Goal: Task Accomplishment & Management: Complete application form

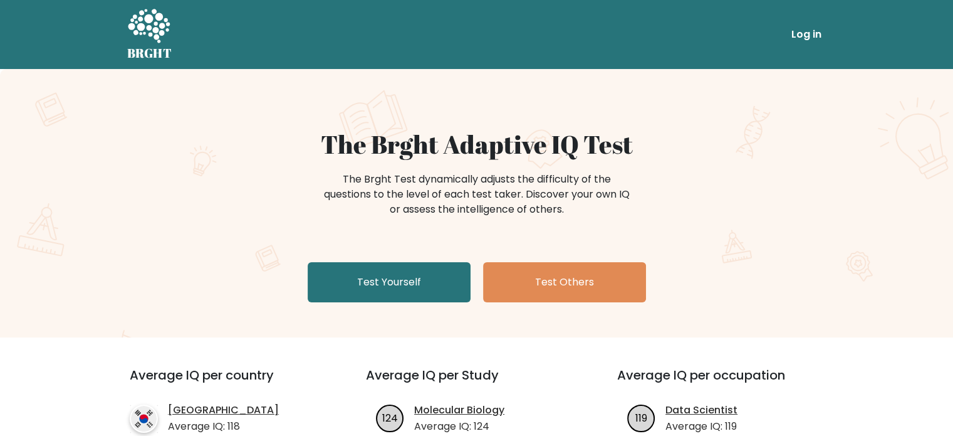
click at [772, 174] on div "The Brght Test dynamically adjusts the difficulty of the questions to the level…" at bounding box center [477, 200] width 612 height 63
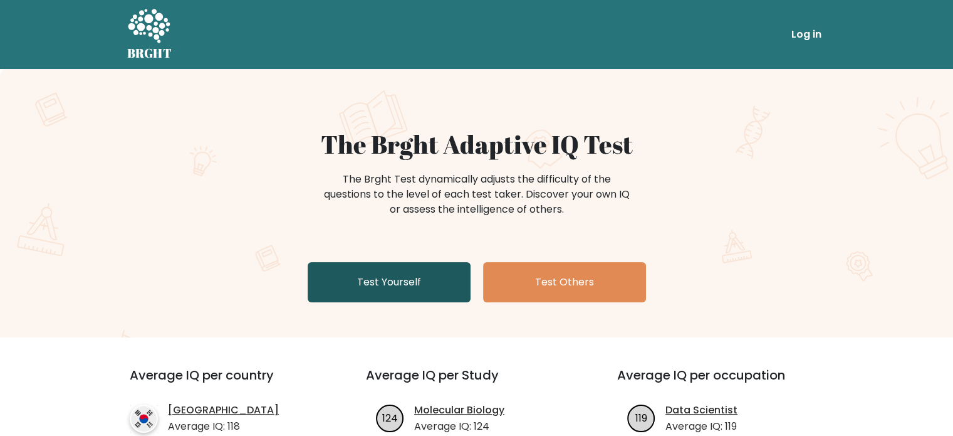
click at [414, 285] on link "Test Yourself" at bounding box center [389, 282] width 163 height 40
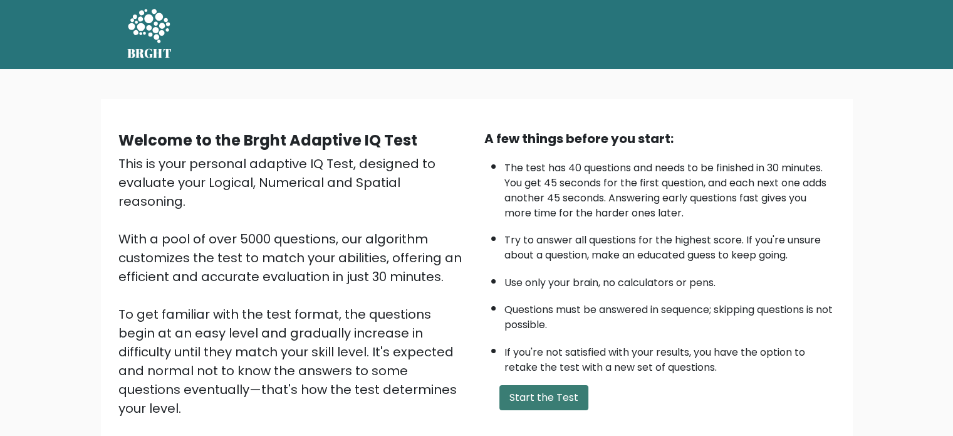
click at [509, 392] on button "Start the Test" at bounding box center [544, 397] width 89 height 25
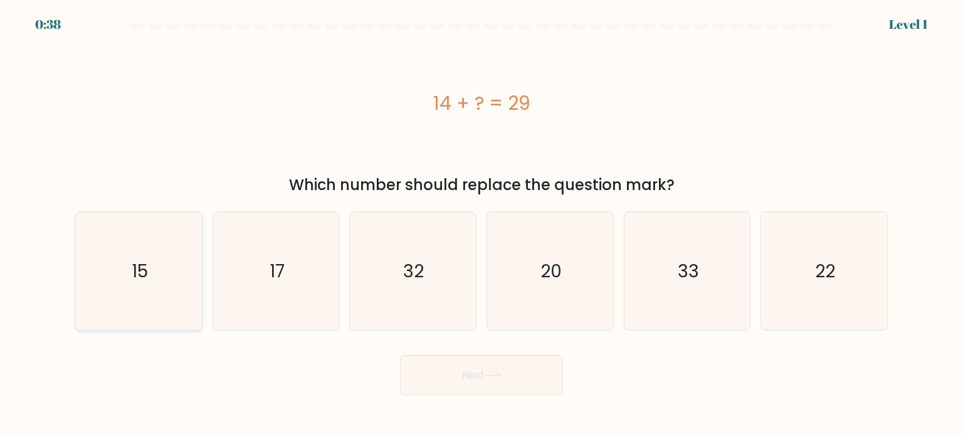
click at [177, 235] on icon "15" at bounding box center [139, 271] width 118 height 118
click at [481, 224] on input "a. 15" at bounding box center [481, 221] width 1 height 6
radio input "true"
click at [484, 386] on button "Next" at bounding box center [481, 375] width 163 height 40
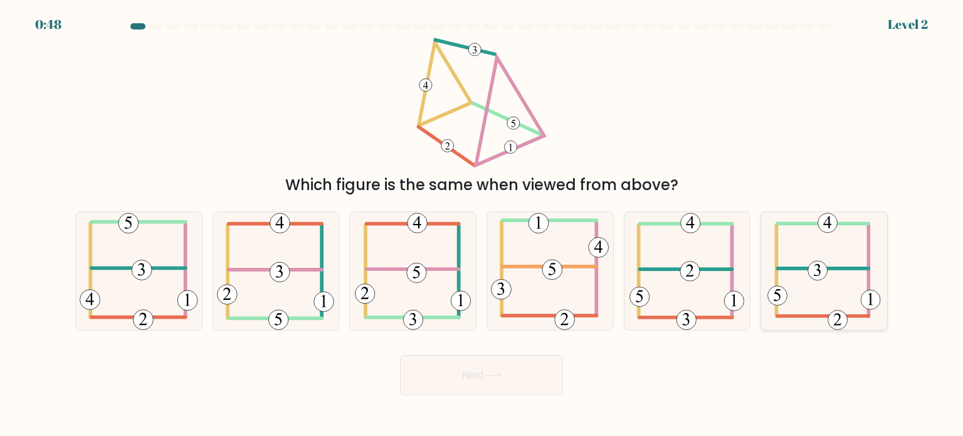
click at [852, 270] on icon at bounding box center [823, 271] width 113 height 118
click at [482, 224] on input "f." at bounding box center [481, 221] width 1 height 6
radio input "true"
click at [453, 383] on button "Next" at bounding box center [481, 375] width 163 height 40
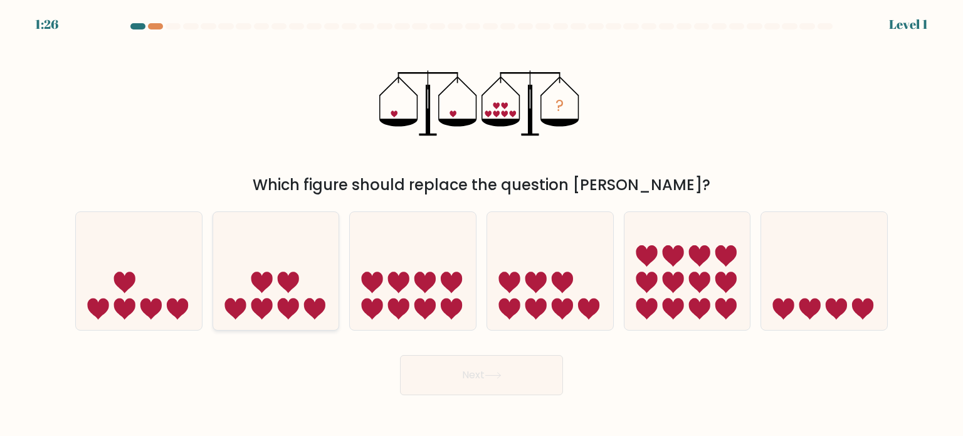
click at [300, 293] on icon at bounding box center [276, 271] width 126 height 104
click at [481, 224] on input "b." at bounding box center [481, 221] width 1 height 6
radio input "true"
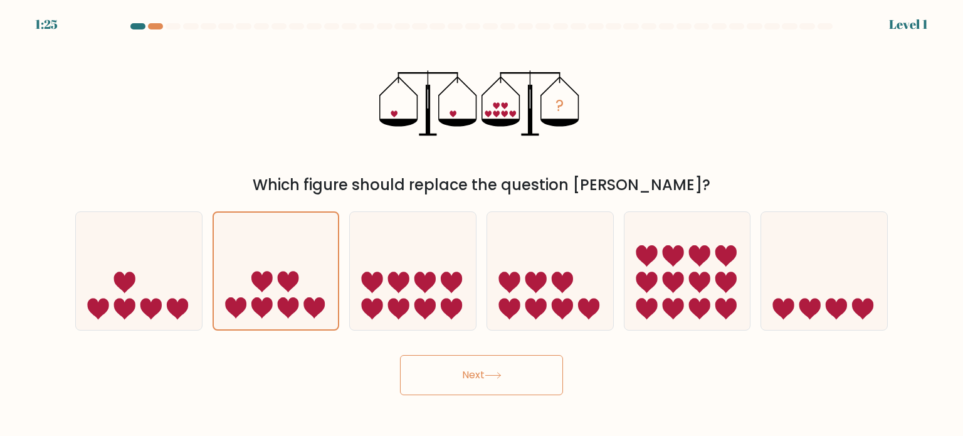
click at [431, 372] on button "Next" at bounding box center [481, 375] width 163 height 40
click at [453, 381] on button "Next" at bounding box center [481, 375] width 163 height 40
click at [470, 360] on button "Next" at bounding box center [481, 375] width 163 height 40
click at [473, 375] on button "Next" at bounding box center [481, 375] width 163 height 40
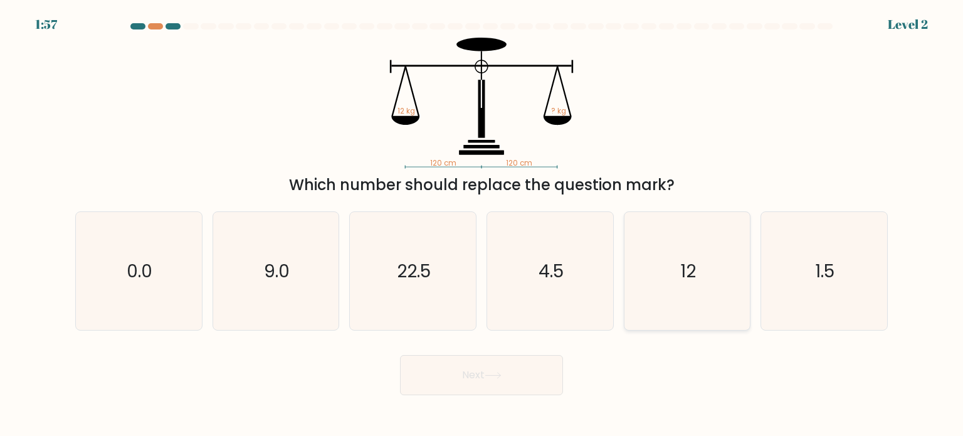
click at [707, 266] on icon "12" at bounding box center [687, 271] width 118 height 118
click at [482, 224] on input "e. 12" at bounding box center [481, 221] width 1 height 6
radio input "true"
click at [500, 375] on icon at bounding box center [493, 375] width 17 height 7
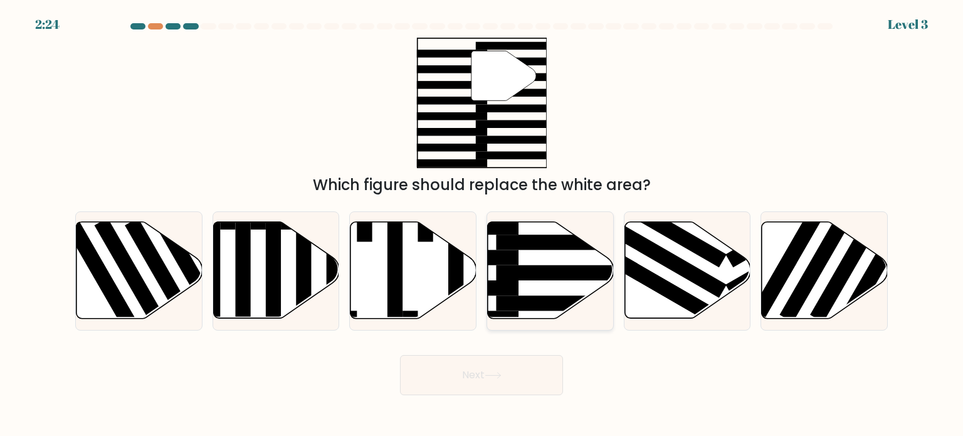
click at [533, 293] on icon at bounding box center [551, 270] width 126 height 97
click at [482, 224] on input "d." at bounding box center [481, 221] width 1 height 6
radio input "true"
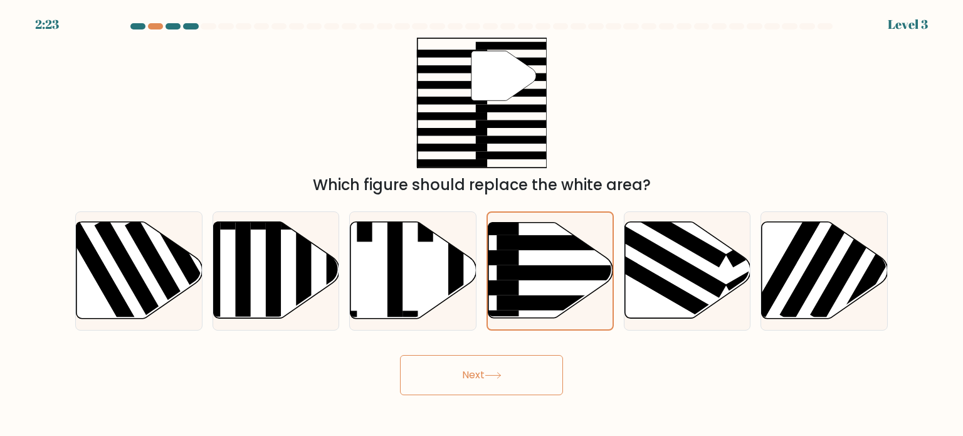
click at [510, 378] on button "Next" at bounding box center [481, 375] width 163 height 40
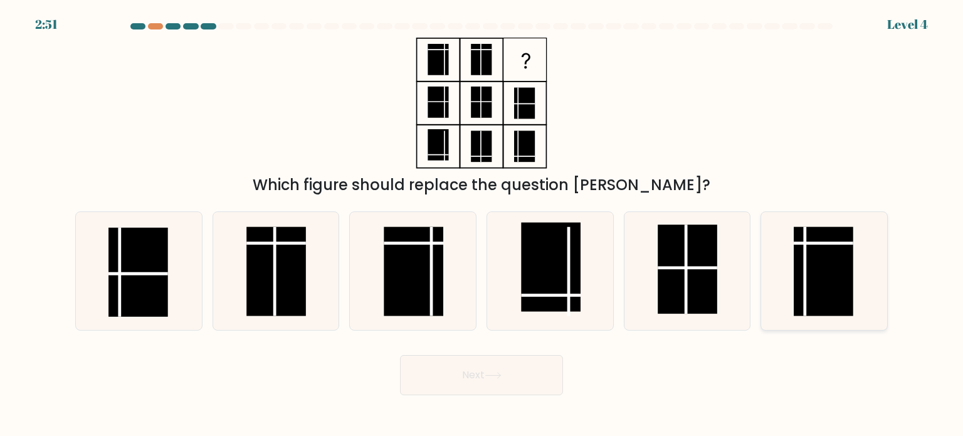
click at [818, 278] on rect at bounding box center [824, 270] width 60 height 89
click at [482, 224] on input "f." at bounding box center [481, 221] width 1 height 6
radio input "true"
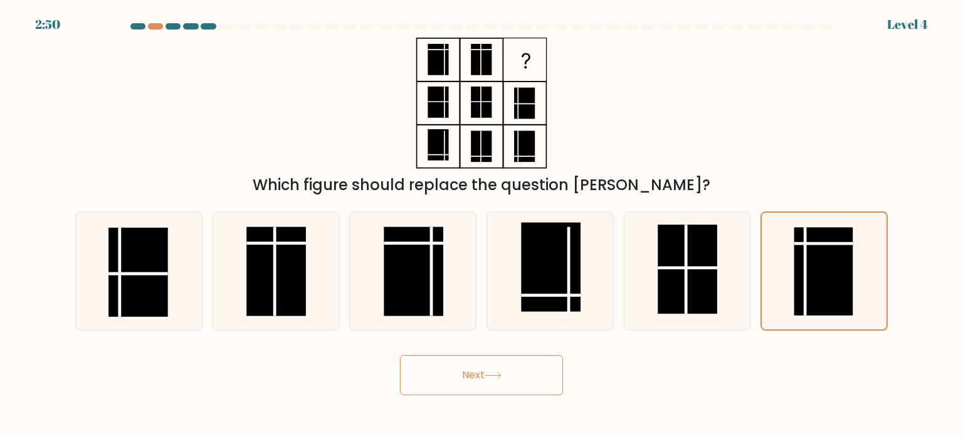
click at [541, 377] on button "Next" at bounding box center [481, 375] width 163 height 40
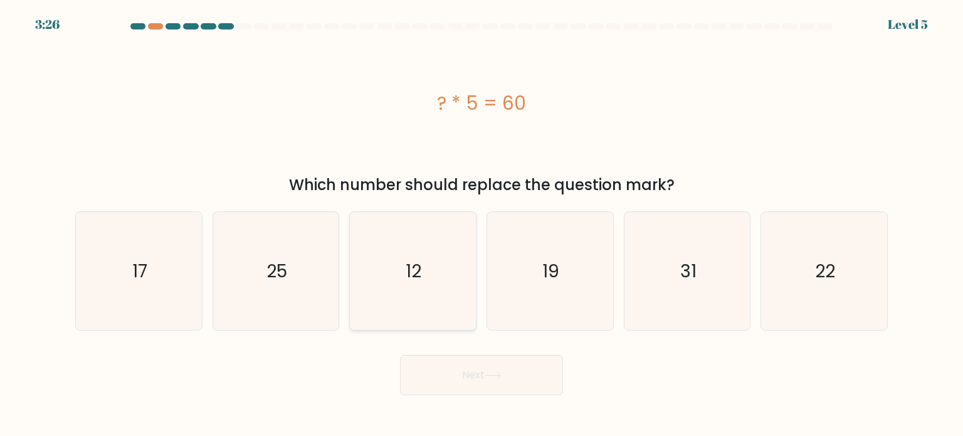
click at [447, 304] on icon "12" at bounding box center [413, 271] width 118 height 118
click at [481, 224] on input "c. 12" at bounding box center [481, 221] width 1 height 6
radio input "true"
click at [461, 364] on button "Next" at bounding box center [481, 375] width 163 height 40
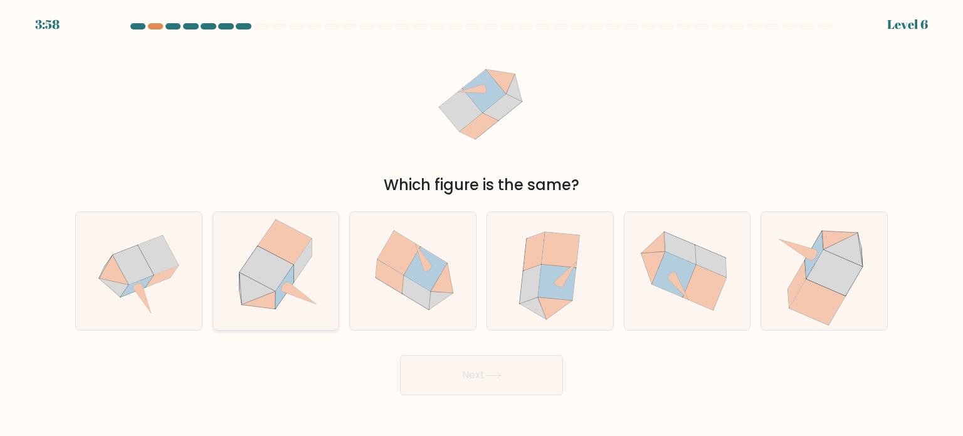
click at [282, 298] on icon at bounding box center [285, 286] width 18 height 43
click at [481, 224] on input "b." at bounding box center [481, 221] width 1 height 6
radio input "true"
click at [533, 370] on button "Next" at bounding box center [481, 375] width 163 height 40
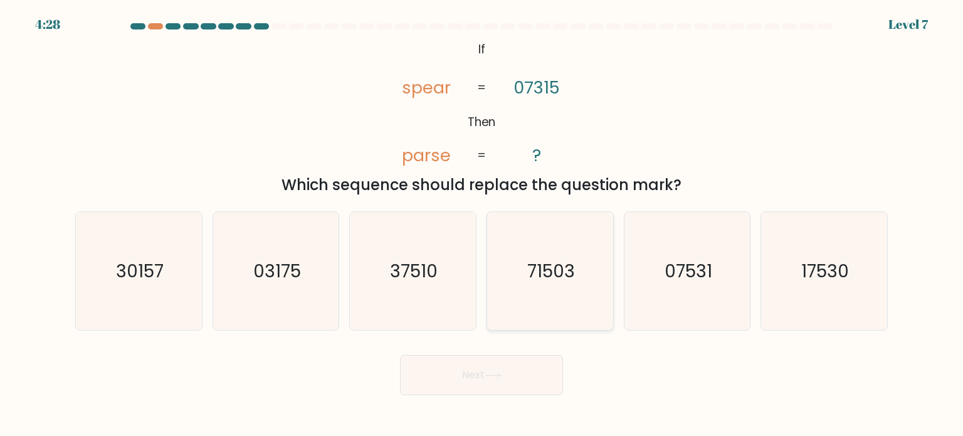
click at [531, 247] on icon "71503" at bounding box center [550, 271] width 118 height 118
click at [482, 224] on input "d. 71503" at bounding box center [481, 221] width 1 height 6
radio input "true"
click at [500, 378] on icon at bounding box center [493, 375] width 17 height 7
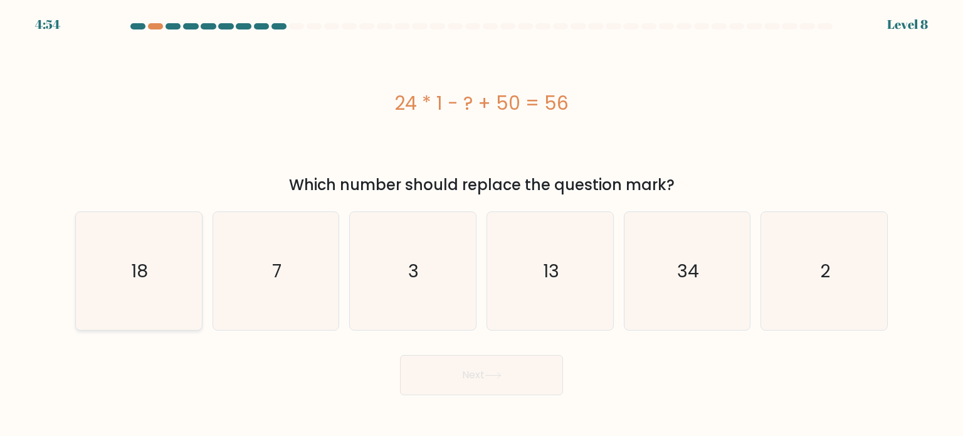
click at [147, 272] on text "18" at bounding box center [140, 270] width 17 height 25
click at [481, 224] on input "a. 18" at bounding box center [481, 221] width 1 height 6
radio input "true"
click at [453, 370] on button "Next" at bounding box center [481, 375] width 163 height 40
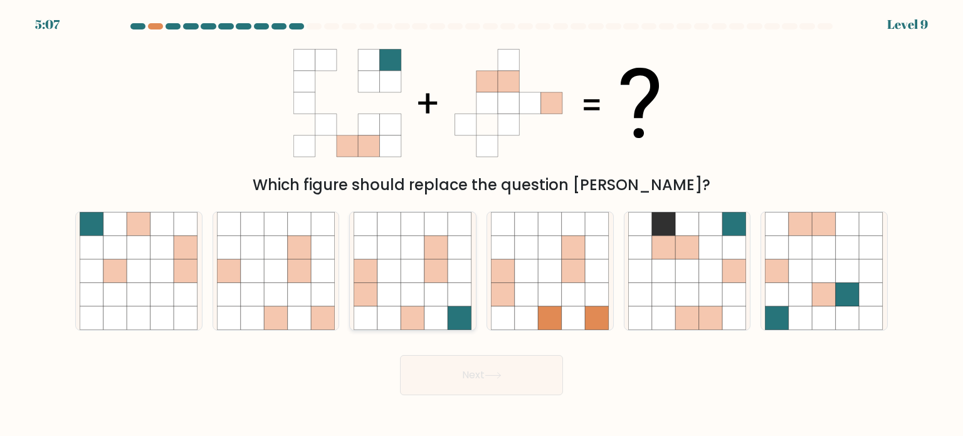
click at [416, 297] on icon at bounding box center [413, 294] width 24 height 24
click at [481, 224] on input "c." at bounding box center [481, 221] width 1 height 6
radio input "true"
click at [454, 381] on button "Next" at bounding box center [481, 375] width 163 height 40
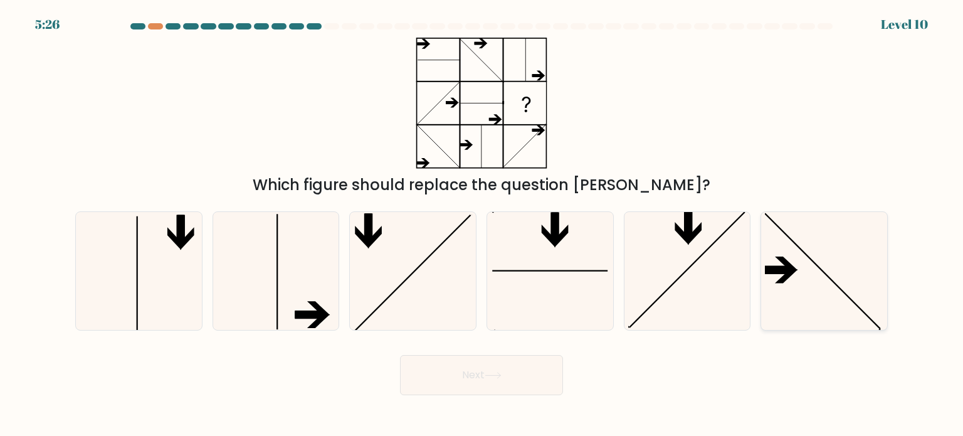
click at [782, 294] on icon at bounding box center [824, 271] width 118 height 118
click at [482, 224] on input "f." at bounding box center [481, 221] width 1 height 6
radio input "true"
click at [524, 387] on button "Next" at bounding box center [481, 375] width 163 height 40
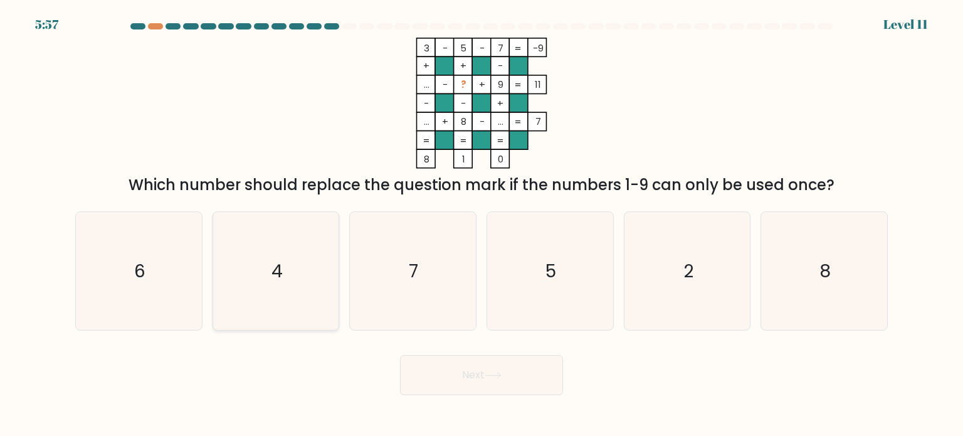
click at [311, 273] on icon "4" at bounding box center [276, 271] width 118 height 118
click at [481, 224] on input "b. 4" at bounding box center [481, 221] width 1 height 6
radio input "true"
click at [434, 384] on button "Next" at bounding box center [481, 375] width 163 height 40
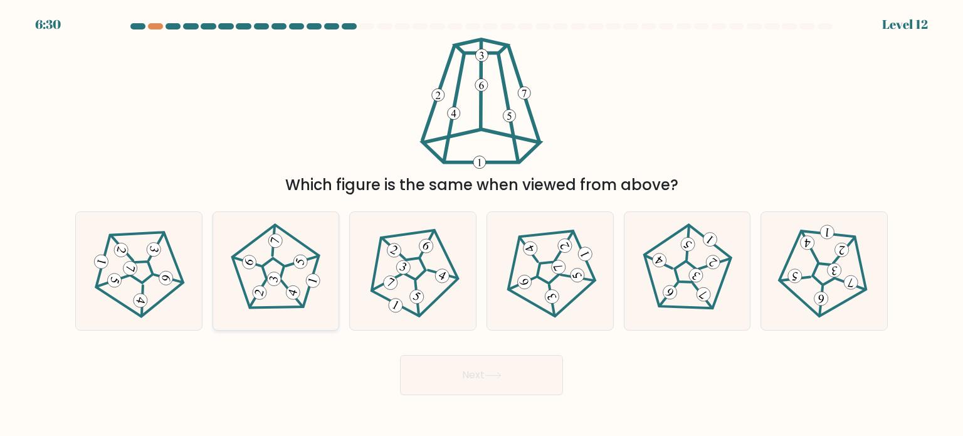
click at [270, 272] on icon at bounding box center [276, 270] width 95 height 95
click at [481, 224] on input "b." at bounding box center [481, 221] width 1 height 6
radio input "true"
click at [504, 365] on button "Next" at bounding box center [481, 375] width 163 height 40
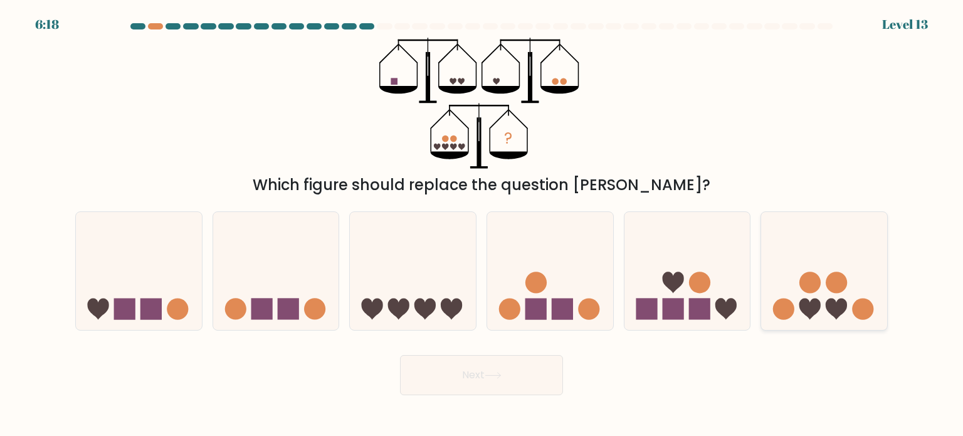
click at [806, 283] on circle at bounding box center [809, 281] width 21 height 21
click at [482, 224] on input "f." at bounding box center [481, 221] width 1 height 6
radio input "true"
click at [510, 375] on button "Next" at bounding box center [481, 375] width 163 height 40
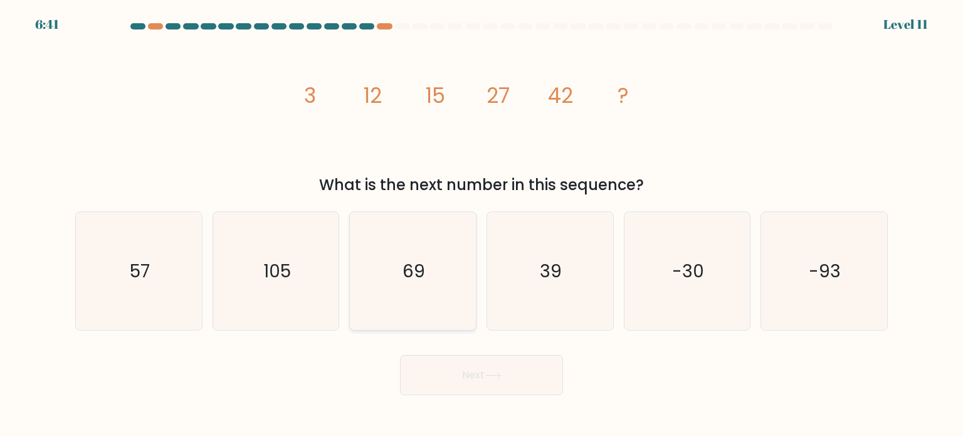
click at [417, 270] on text "69" at bounding box center [414, 270] width 23 height 25
click at [481, 224] on input "c. 69" at bounding box center [481, 221] width 1 height 6
radio input "true"
click at [444, 355] on button "Next" at bounding box center [481, 375] width 163 height 40
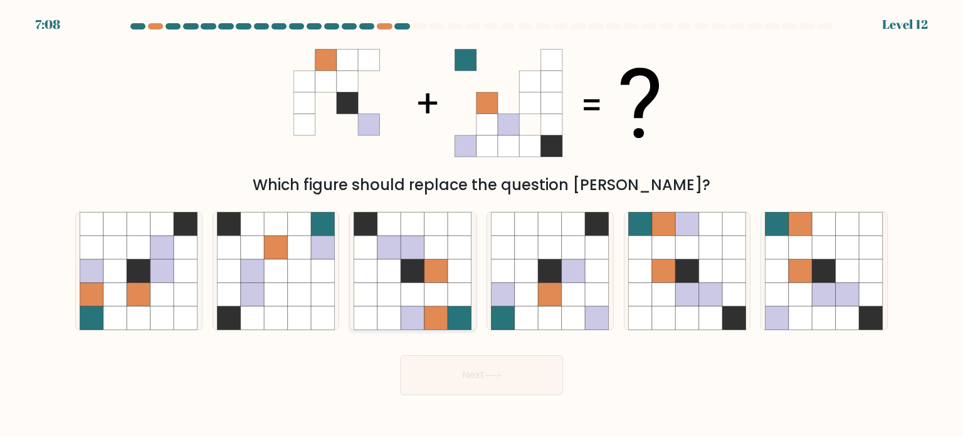
click at [433, 320] on icon at bounding box center [436, 318] width 24 height 24
click at [481, 224] on input "c." at bounding box center [481, 221] width 1 height 6
radio input "true"
click at [439, 372] on button "Next" at bounding box center [481, 375] width 163 height 40
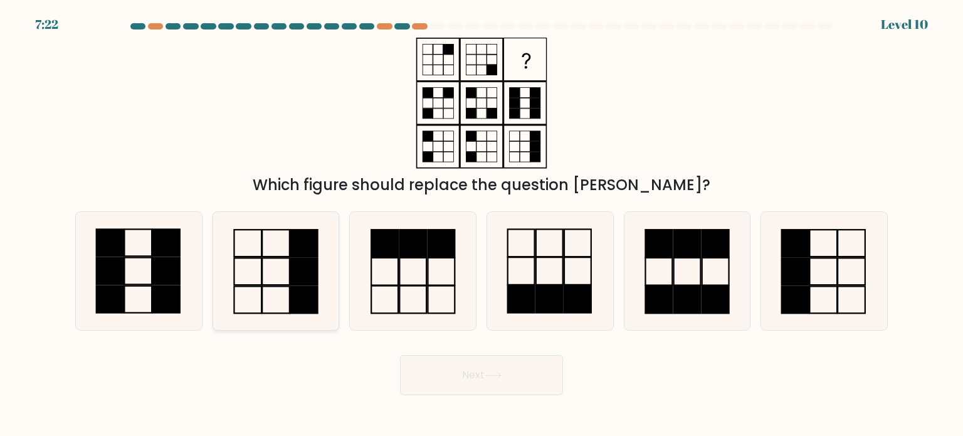
drag, startPoint x: 209, startPoint y: 251, endPoint x: 216, endPoint y: 258, distance: 9.3
click at [208, 251] on div "b." at bounding box center [275, 270] width 137 height 119
click at [321, 291] on icon at bounding box center [276, 271] width 118 height 118
click at [481, 224] on input "b." at bounding box center [481, 221] width 1 height 6
radio input "true"
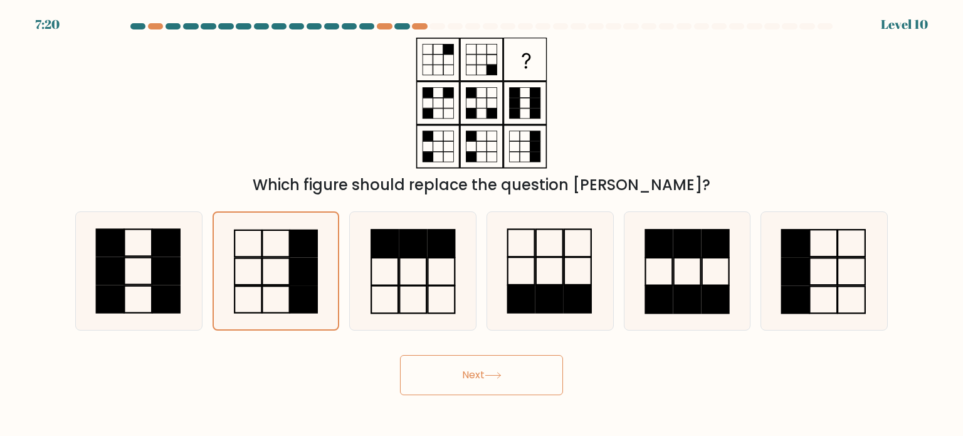
click at [471, 379] on button "Next" at bounding box center [481, 375] width 163 height 40
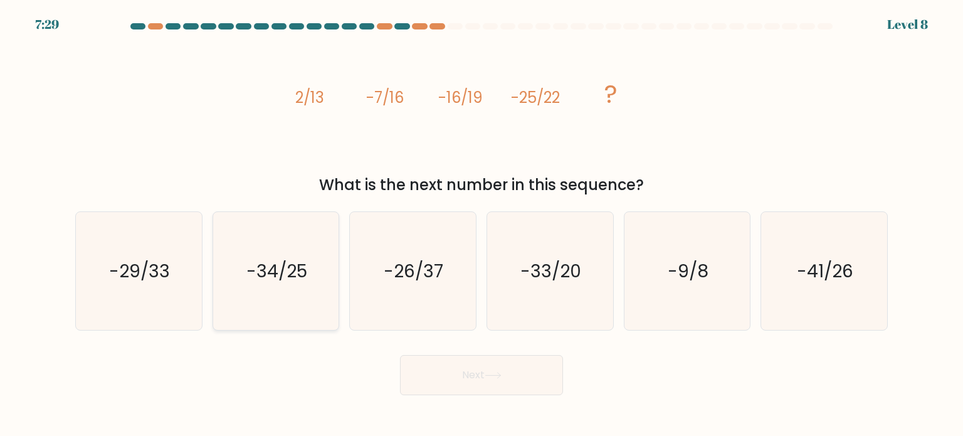
click at [293, 271] on text "-34/25" at bounding box center [276, 270] width 61 height 25
click at [481, 224] on input "b. -34/25" at bounding box center [481, 221] width 1 height 6
radio input "true"
click at [470, 372] on button "Next" at bounding box center [481, 375] width 163 height 40
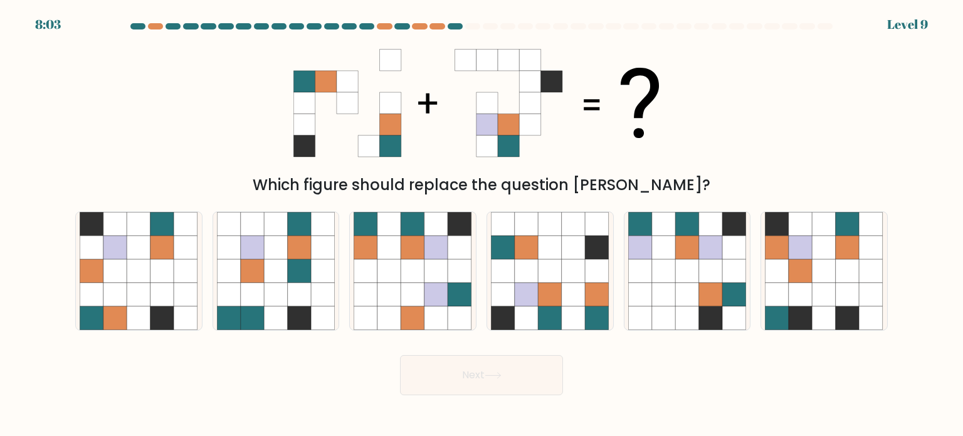
click at [573, 356] on div "Next" at bounding box center [481, 370] width 827 height 50
click at [549, 300] on icon at bounding box center [550, 294] width 24 height 24
click at [482, 224] on input "d." at bounding box center [481, 221] width 1 height 6
radio input "true"
click at [499, 373] on button "Next" at bounding box center [481, 375] width 163 height 40
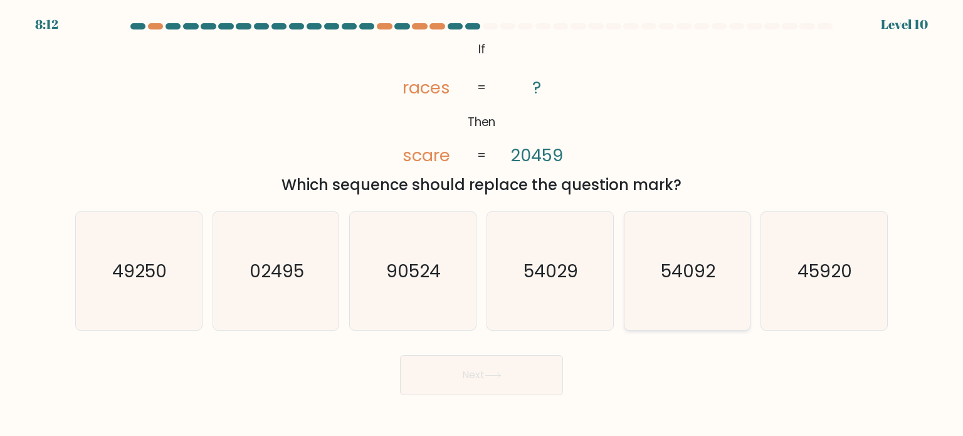
click at [681, 273] on text "54092" at bounding box center [688, 270] width 55 height 25
click at [482, 224] on input "e. 54092" at bounding box center [481, 221] width 1 height 6
radio input "true"
click at [510, 380] on button "Next" at bounding box center [481, 375] width 163 height 40
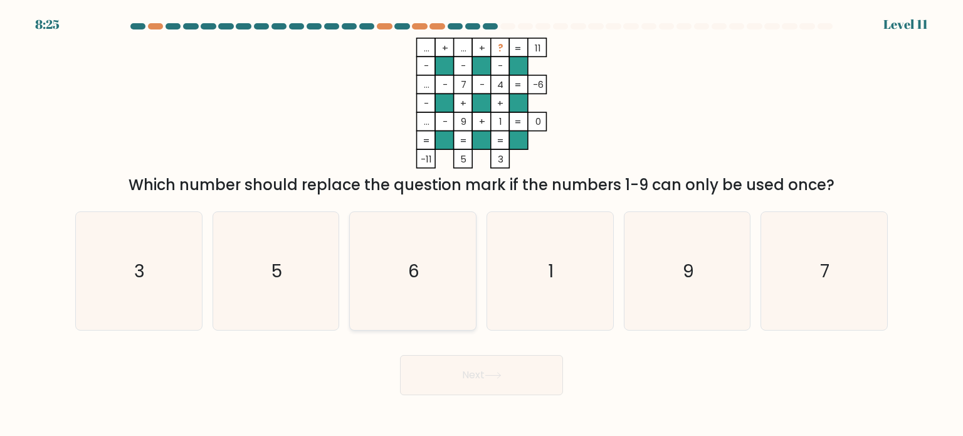
click at [431, 238] on icon "6" at bounding box center [413, 271] width 118 height 118
click at [481, 224] on input "c. 6" at bounding box center [481, 221] width 1 height 6
radio input "true"
click at [438, 364] on button "Next" at bounding box center [481, 375] width 163 height 40
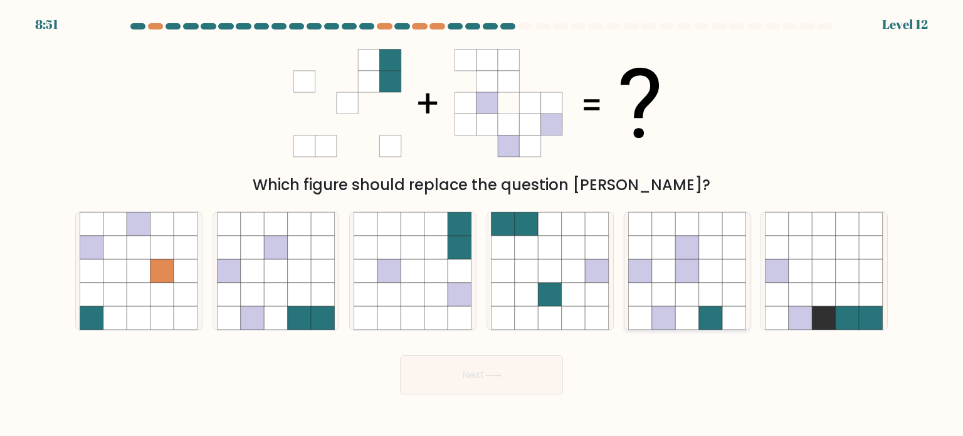
click at [703, 316] on icon at bounding box center [711, 318] width 24 height 24
click at [482, 224] on input "e." at bounding box center [481, 221] width 1 height 6
radio input "true"
click at [518, 375] on button "Next" at bounding box center [481, 375] width 163 height 40
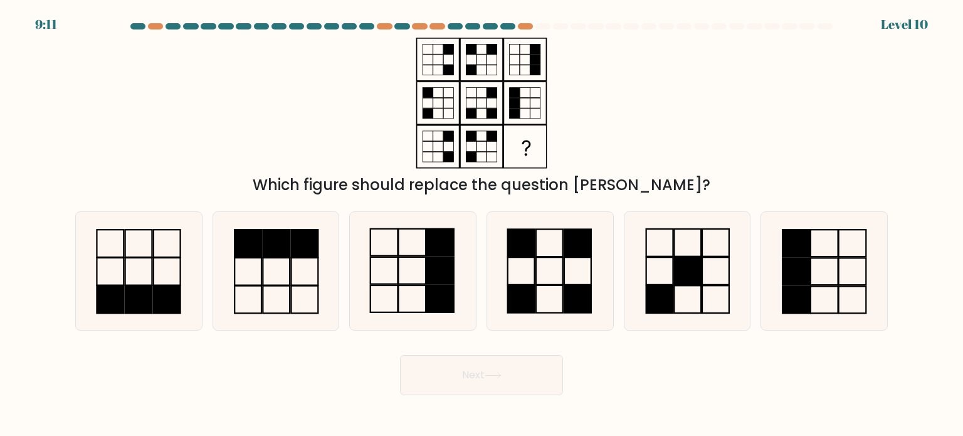
drag, startPoint x: 740, startPoint y: 308, endPoint x: 752, endPoint y: 307, distance: 12.6
click at [749, 302] on div at bounding box center [687, 270] width 127 height 119
click at [482, 224] on input "e." at bounding box center [481, 221] width 1 height 6
radio input "true"
click at [750, 301] on div at bounding box center [687, 270] width 127 height 119
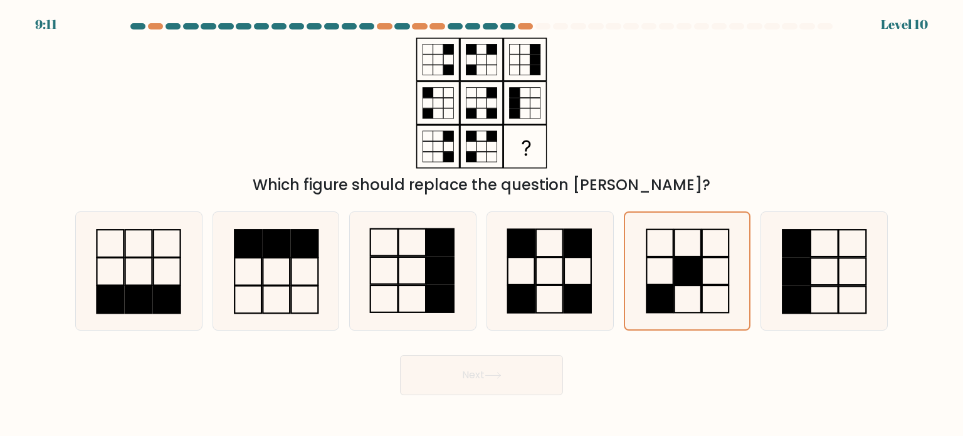
click at [482, 224] on input "e." at bounding box center [481, 221] width 1 height 6
click at [805, 291] on rect at bounding box center [797, 299] width 28 height 27
click at [482, 224] on input "f." at bounding box center [481, 221] width 1 height 6
radio input "true"
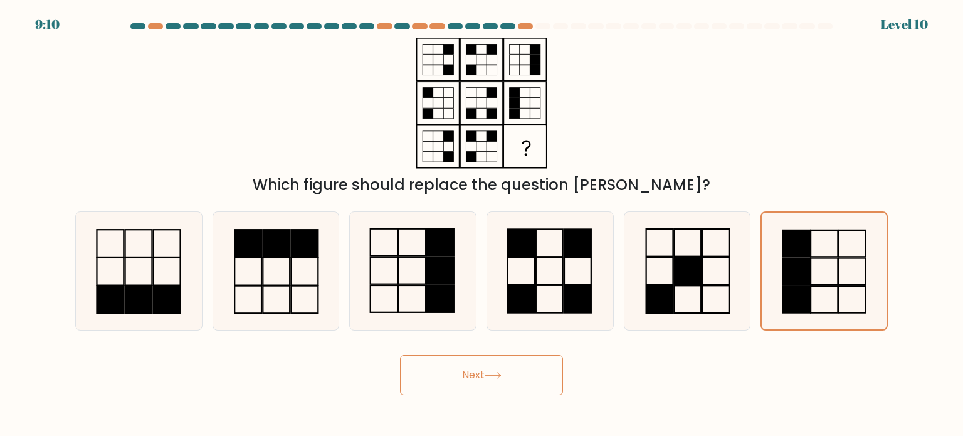
click at [479, 382] on button "Next" at bounding box center [481, 375] width 163 height 40
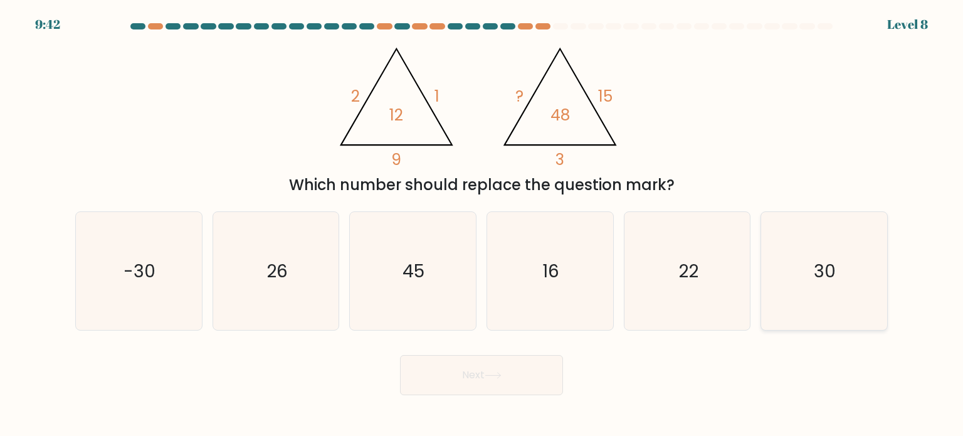
click at [830, 250] on icon "30" at bounding box center [824, 271] width 118 height 118
click at [482, 224] on input "f. 30" at bounding box center [481, 221] width 1 height 6
radio input "true"
click at [429, 358] on button "Next" at bounding box center [481, 375] width 163 height 40
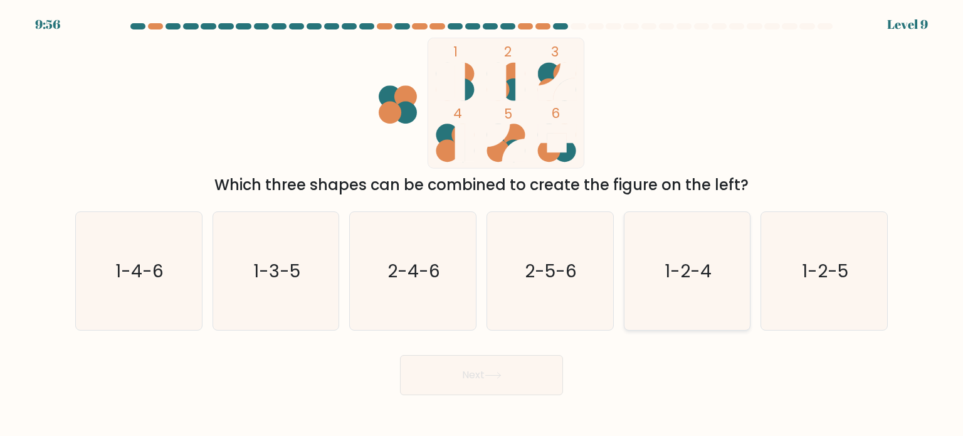
click at [669, 266] on text "1-2-4" at bounding box center [687, 270] width 47 height 25
click at [482, 224] on input "e. 1-2-4" at bounding box center [481, 221] width 1 height 6
radio input "true"
click at [529, 380] on button "Next" at bounding box center [481, 375] width 163 height 40
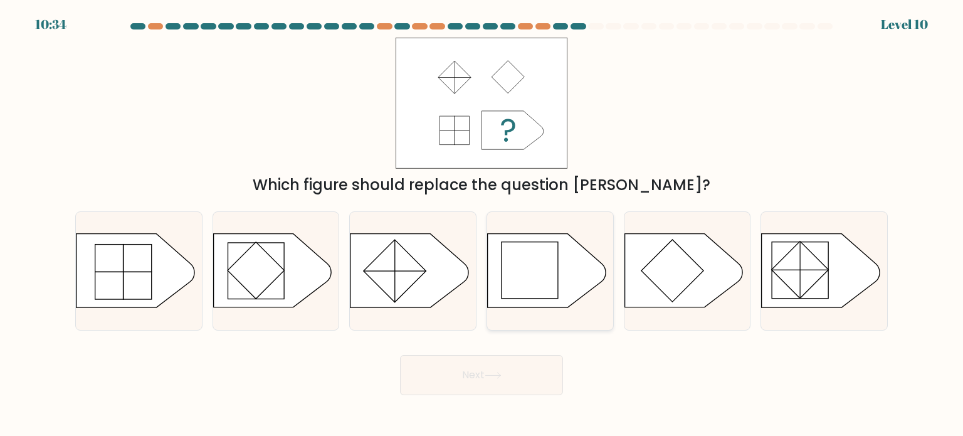
click at [574, 261] on icon at bounding box center [547, 270] width 118 height 73
click at [482, 224] on input "d." at bounding box center [481, 221] width 1 height 6
radio input "true"
click at [507, 357] on button "Next" at bounding box center [481, 375] width 163 height 40
click at [499, 370] on button "Next" at bounding box center [481, 375] width 163 height 40
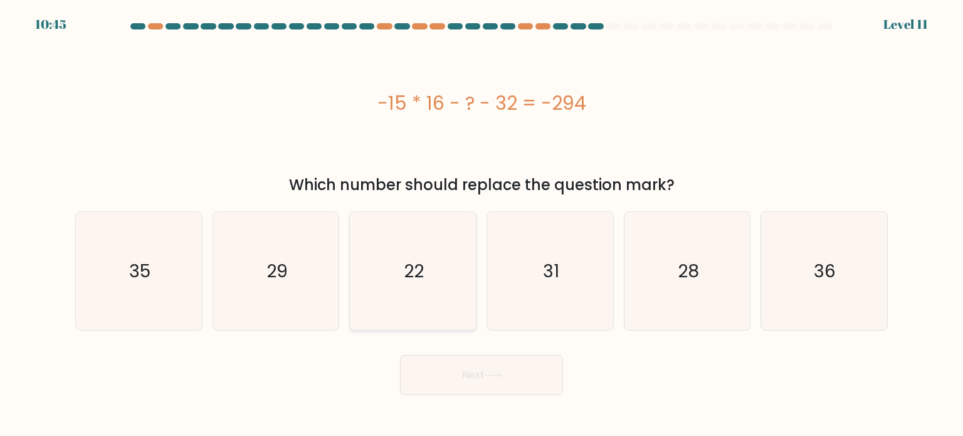
click at [362, 283] on icon "22" at bounding box center [413, 271] width 118 height 118
click at [481, 224] on input "c. 22" at bounding box center [481, 221] width 1 height 6
radio input "true"
click at [445, 372] on button "Next" at bounding box center [481, 375] width 163 height 40
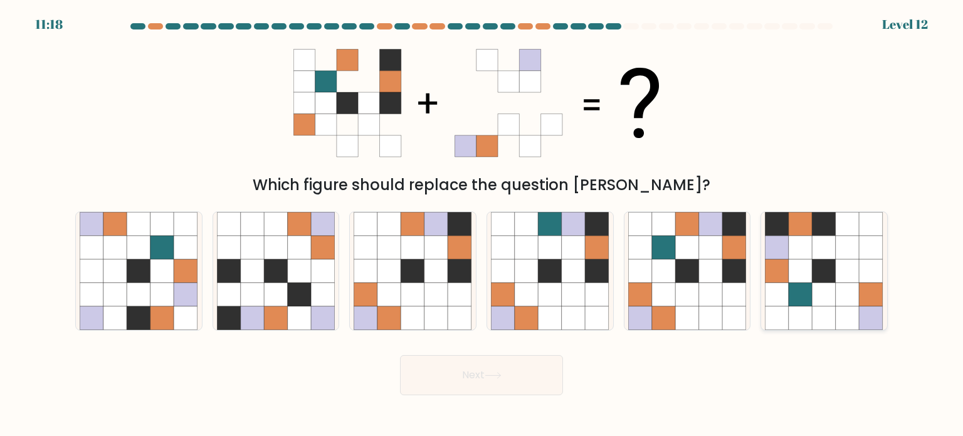
click at [790, 289] on icon at bounding box center [801, 294] width 24 height 24
click at [482, 224] on input "f." at bounding box center [481, 221] width 1 height 6
radio input "true"
click at [493, 388] on button "Next" at bounding box center [481, 375] width 163 height 40
click at [496, 376] on icon at bounding box center [493, 375] width 17 height 7
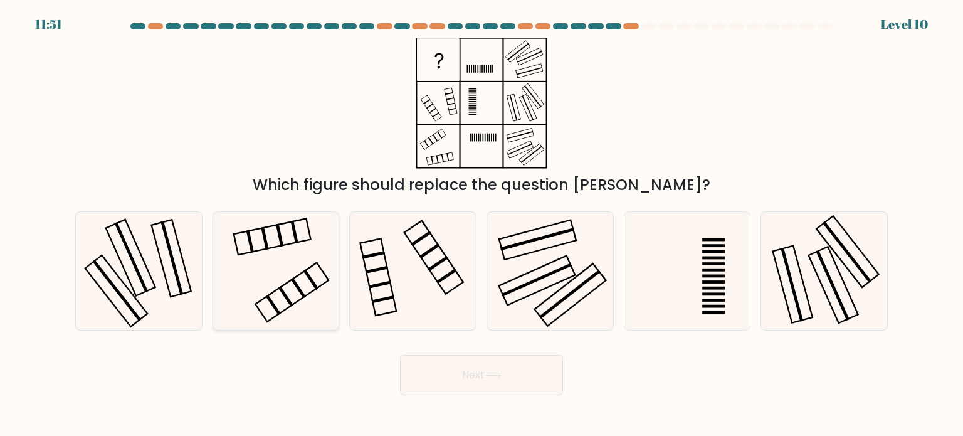
click at [302, 243] on icon at bounding box center [276, 271] width 118 height 118
click at [481, 224] on input "b." at bounding box center [481, 221] width 1 height 6
radio input "true"
click at [458, 393] on button "Next" at bounding box center [481, 375] width 163 height 40
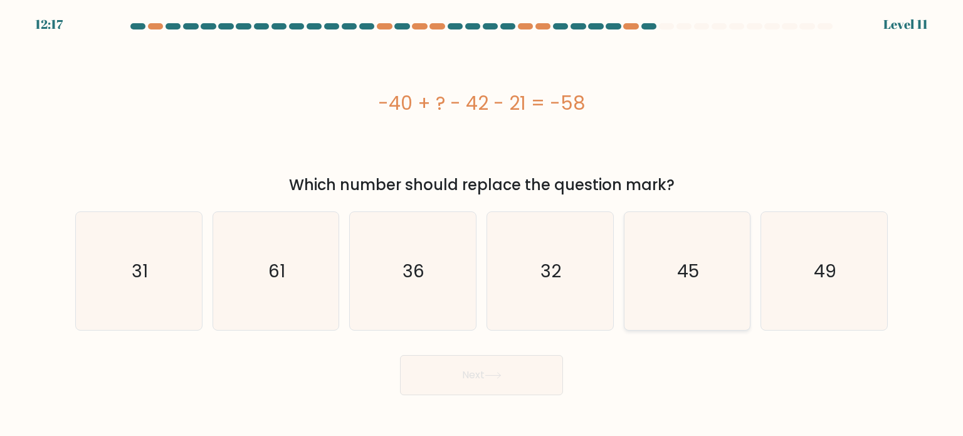
click at [692, 246] on icon "45" at bounding box center [687, 271] width 118 height 118
click at [482, 224] on input "e. 45" at bounding box center [481, 221] width 1 height 6
radio input "true"
click at [486, 384] on button "Next" at bounding box center [481, 375] width 163 height 40
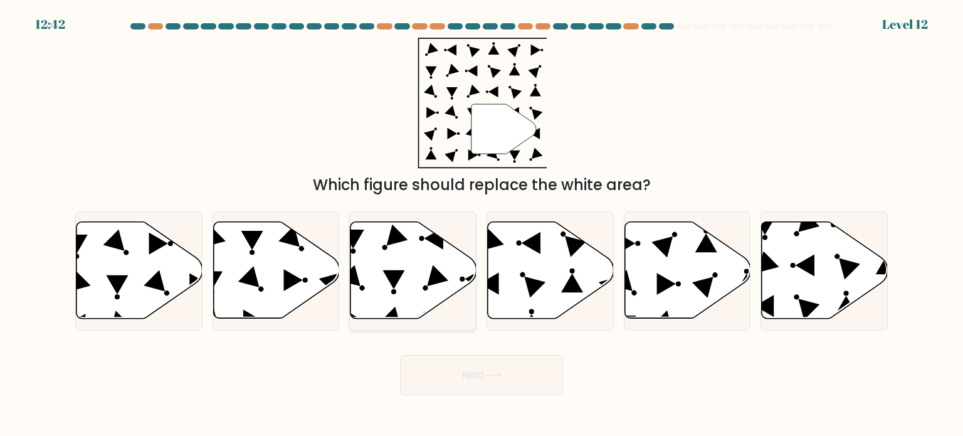
click at [400, 289] on icon at bounding box center [413, 270] width 126 height 97
click at [481, 224] on input "c." at bounding box center [481, 221] width 1 height 6
radio input "true"
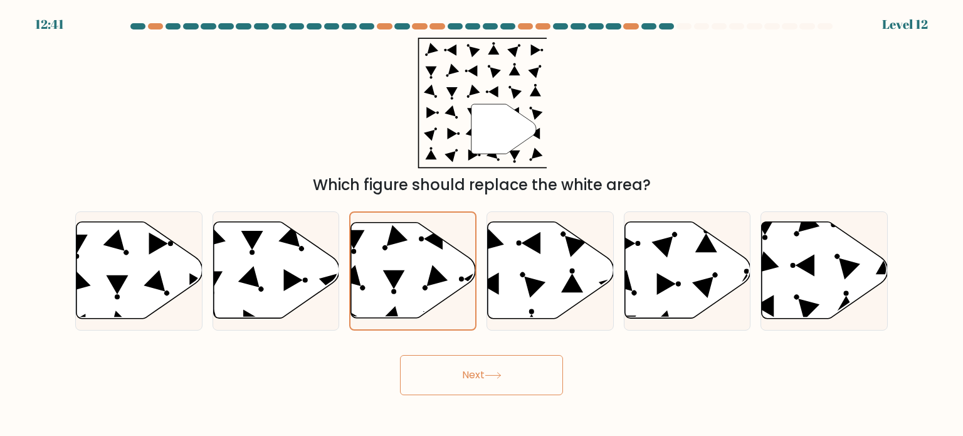
drag, startPoint x: 461, startPoint y: 364, endPoint x: 461, endPoint y: 372, distance: 8.1
click at [461, 366] on button "Next" at bounding box center [481, 375] width 163 height 40
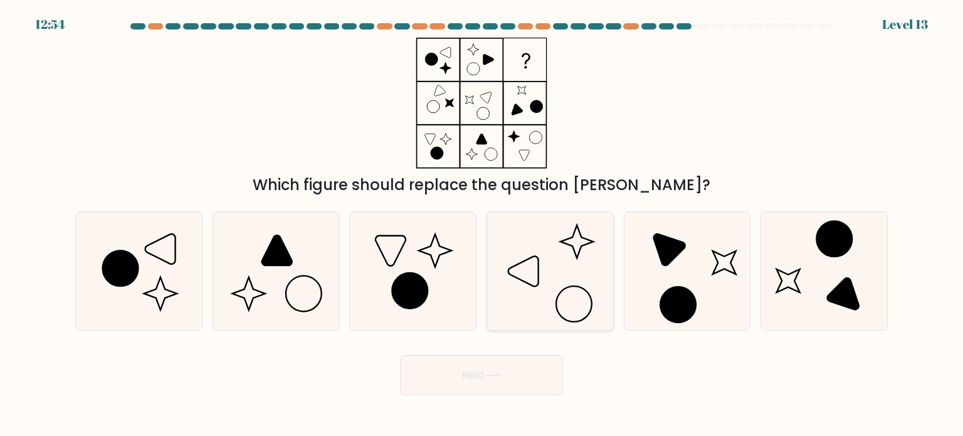
click at [560, 275] on icon at bounding box center [550, 271] width 118 height 118
click at [482, 224] on input "d." at bounding box center [481, 221] width 1 height 6
radio input "true"
click at [524, 373] on button "Next" at bounding box center [481, 375] width 163 height 40
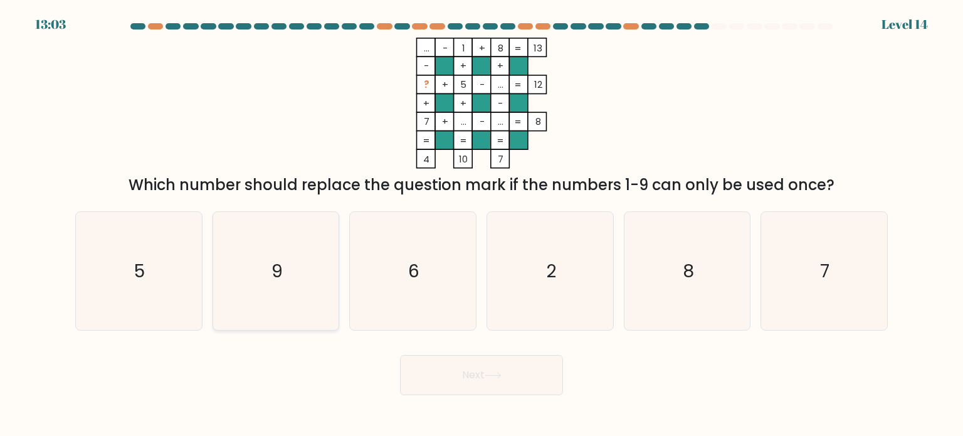
click at [321, 307] on icon "9" at bounding box center [276, 271] width 118 height 118
click at [481, 224] on input "b. 9" at bounding box center [481, 221] width 1 height 6
radio input "true"
click at [454, 379] on button "Next" at bounding box center [481, 375] width 163 height 40
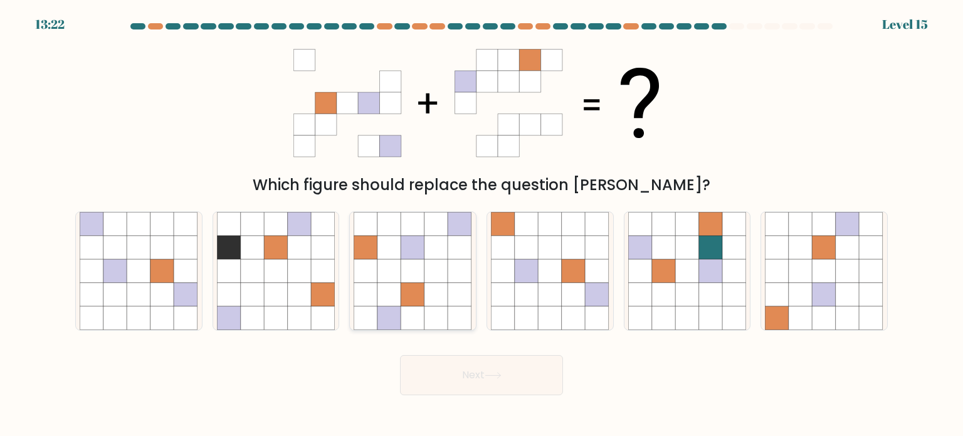
click at [374, 297] on icon at bounding box center [366, 294] width 24 height 24
click at [481, 224] on input "c." at bounding box center [481, 221] width 1 height 6
radio input "true"
click at [458, 378] on button "Next" at bounding box center [481, 375] width 163 height 40
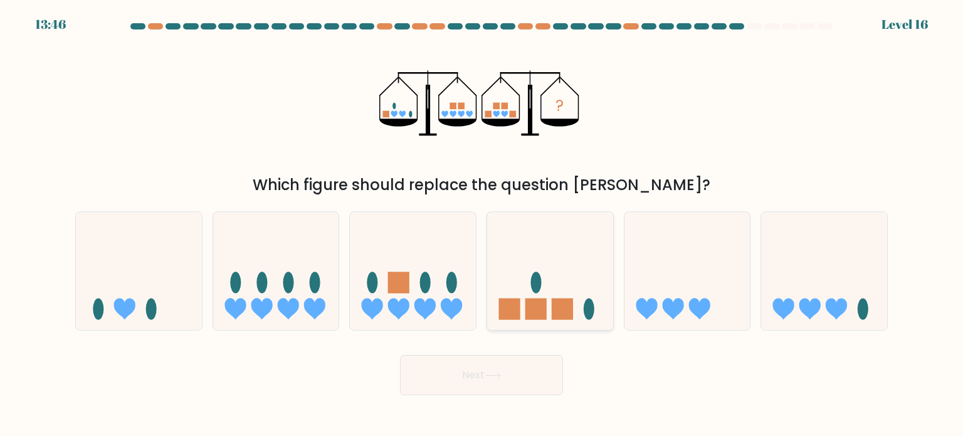
click at [510, 252] on icon at bounding box center [550, 271] width 126 height 104
click at [482, 224] on input "d." at bounding box center [481, 221] width 1 height 6
radio input "true"
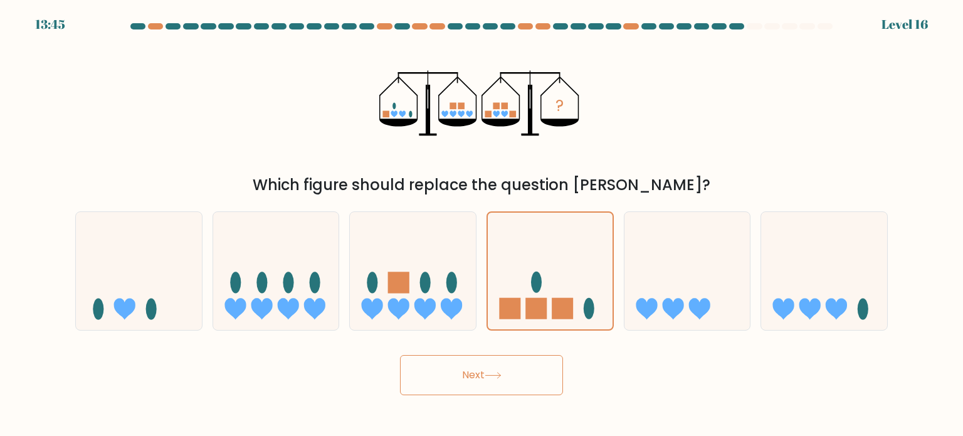
click at [489, 385] on button "Next" at bounding box center [481, 375] width 163 height 40
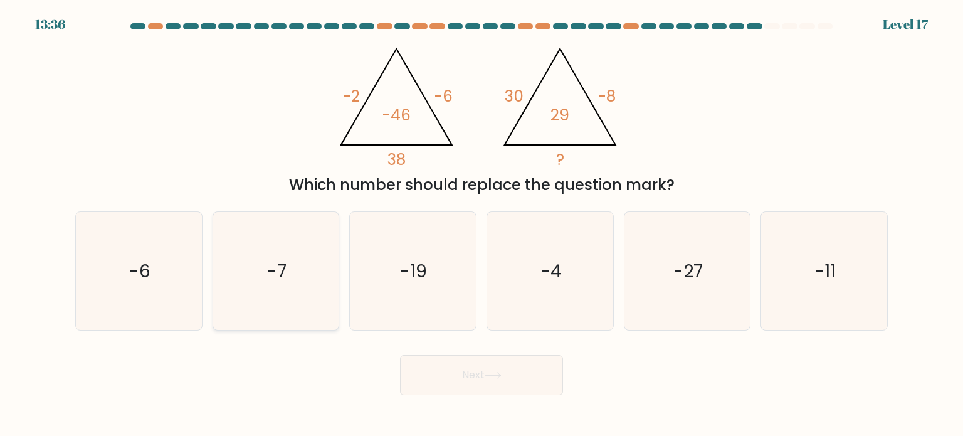
click at [294, 287] on icon "-7" at bounding box center [276, 271] width 118 height 118
click at [481, 224] on input "b. -7" at bounding box center [481, 221] width 1 height 6
radio input "true"
click at [486, 389] on button "Next" at bounding box center [481, 375] width 163 height 40
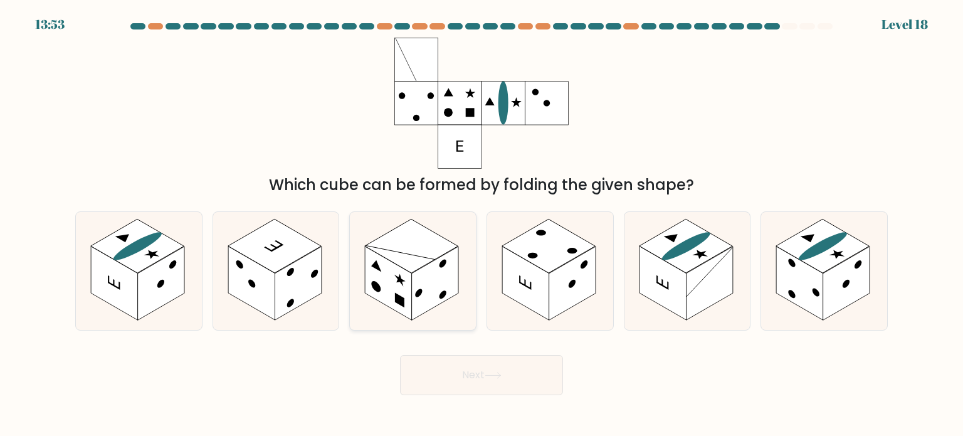
click at [439, 268] on rect at bounding box center [435, 283] width 47 height 74
click at [481, 224] on input "c." at bounding box center [481, 221] width 1 height 6
radio input "true"
click at [428, 368] on button "Next" at bounding box center [481, 375] width 163 height 40
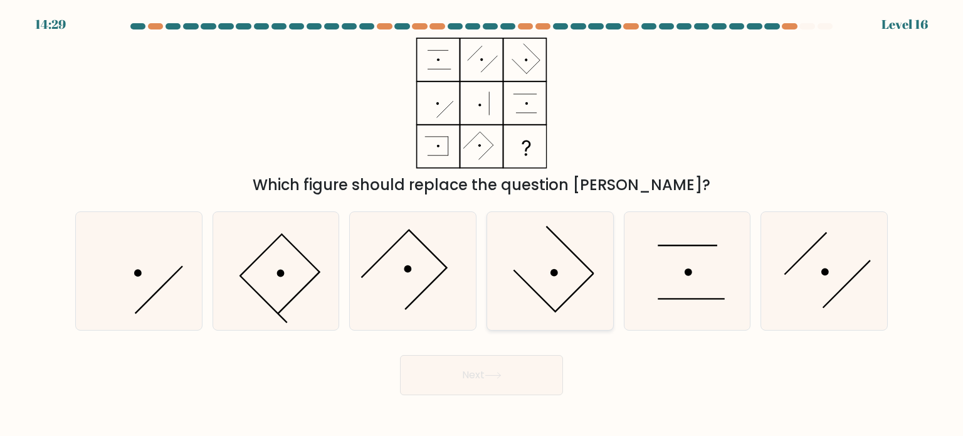
click at [542, 304] on icon at bounding box center [550, 271] width 118 height 118
click at [482, 224] on input "d." at bounding box center [481, 221] width 1 height 6
radio input "true"
click at [509, 369] on button "Next" at bounding box center [481, 375] width 163 height 40
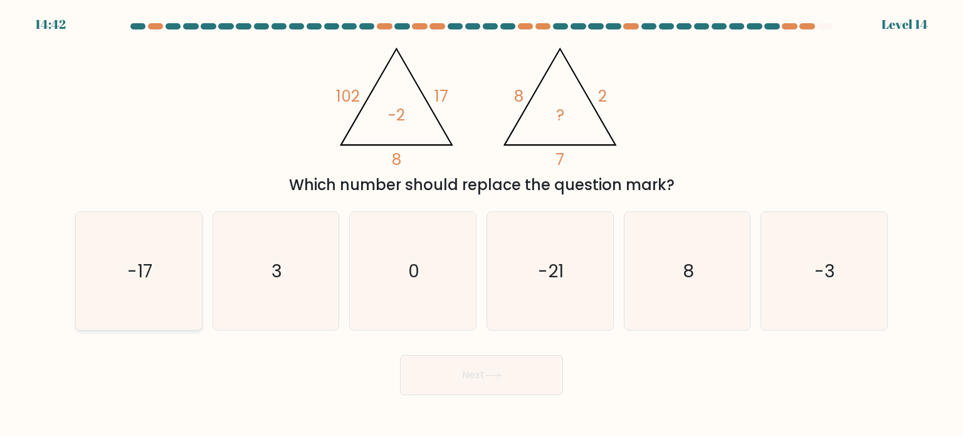
click at [103, 288] on icon "-17" at bounding box center [139, 271] width 118 height 118
click at [481, 224] on input "a. -17" at bounding box center [481, 221] width 1 height 6
radio input "true"
drag, startPoint x: 409, startPoint y: 381, endPoint x: 417, endPoint y: 381, distance: 8.1
click at [409, 381] on button "Next" at bounding box center [481, 375] width 163 height 40
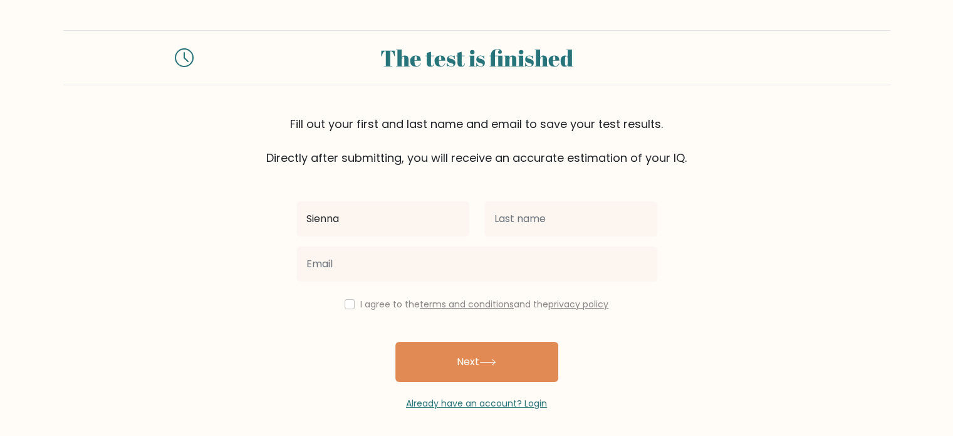
type input "Sienna"
click at [535, 197] on div at bounding box center [571, 218] width 188 height 45
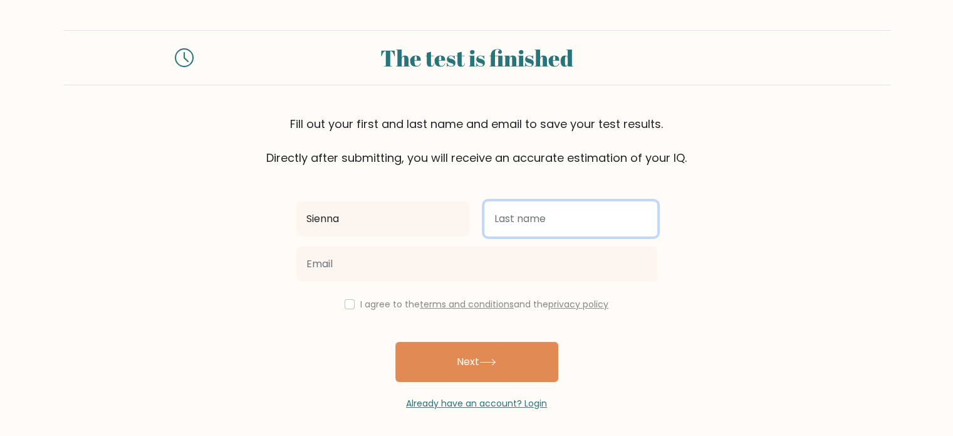
click at [529, 204] on input "text" at bounding box center [571, 218] width 173 height 35
type input "Recibe"
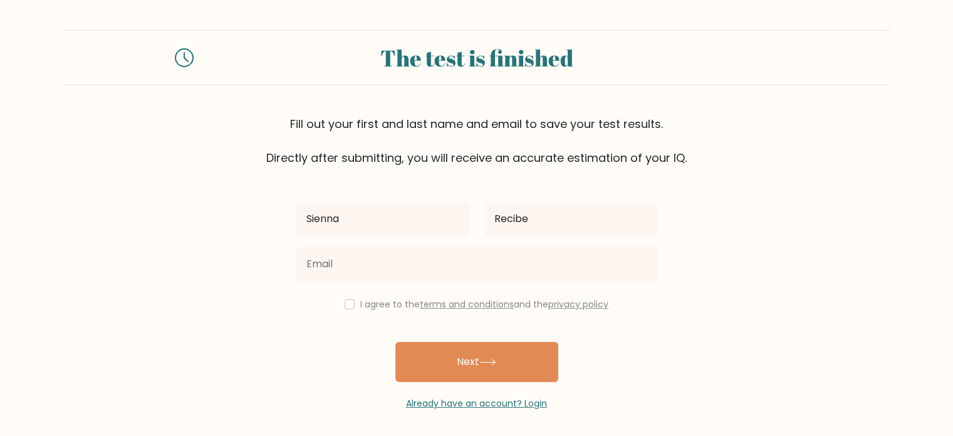
click at [473, 298] on link "terms and conditions" at bounding box center [467, 304] width 94 height 13
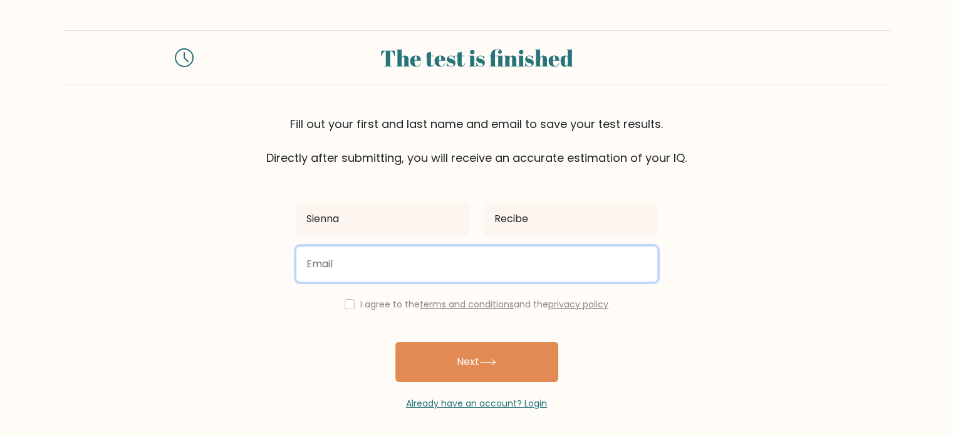
click at [419, 276] on input "email" at bounding box center [477, 263] width 361 height 35
type input "scbrecibe13@gmail.com"
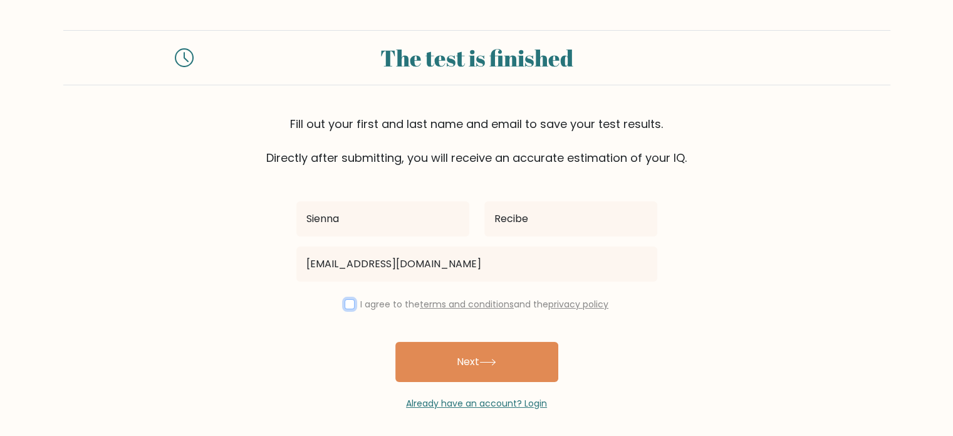
click at [349, 302] on input "checkbox" at bounding box center [350, 304] width 10 height 10
checkbox input "true"
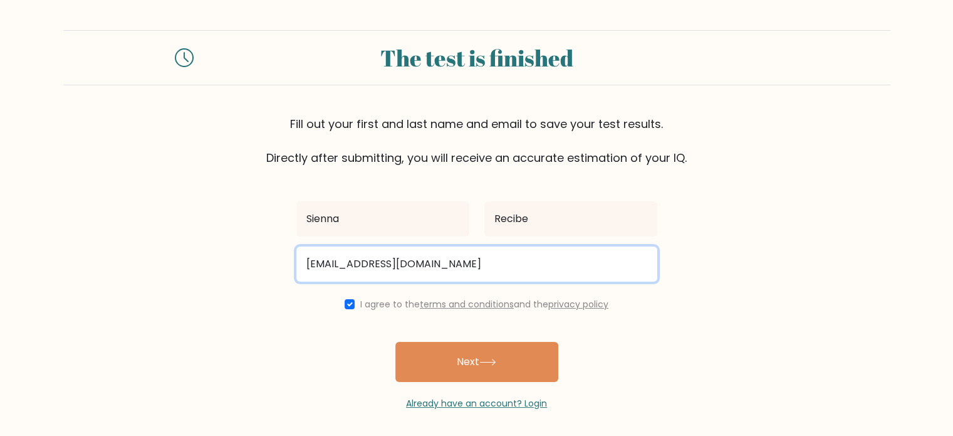
click at [381, 253] on input "scbrecibe13@gmail.com" at bounding box center [477, 263] width 361 height 35
type input "scbrecibe13@gmail.com"
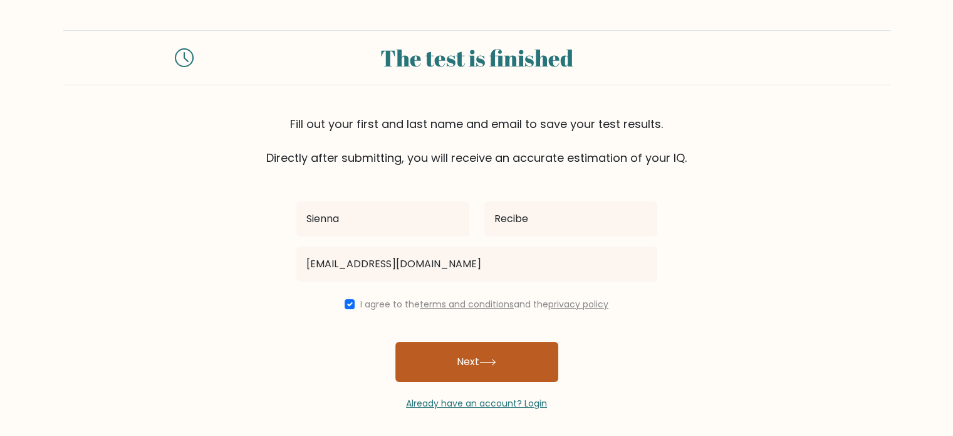
click at [425, 350] on button "Next" at bounding box center [477, 362] width 163 height 40
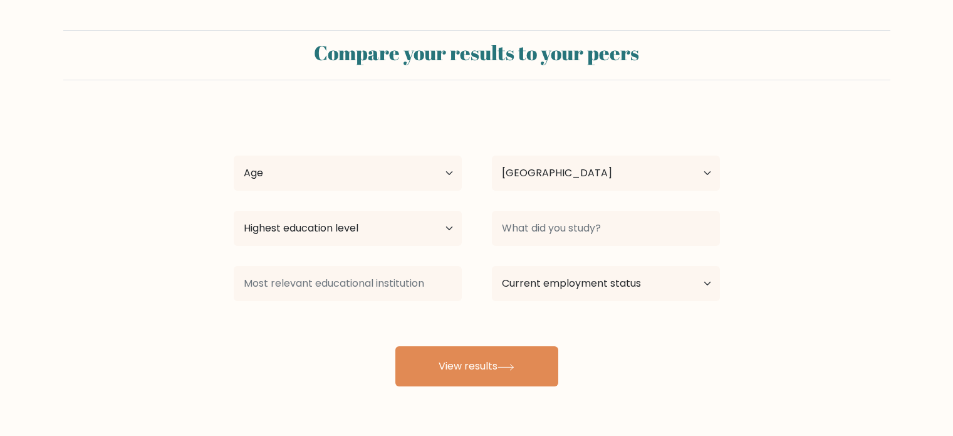
select select "PH"
click at [408, 181] on select "Age Under 18 years old 18-24 years old 25-34 years old 35-44 years old 45-54 ye…" at bounding box center [348, 172] width 228 height 35
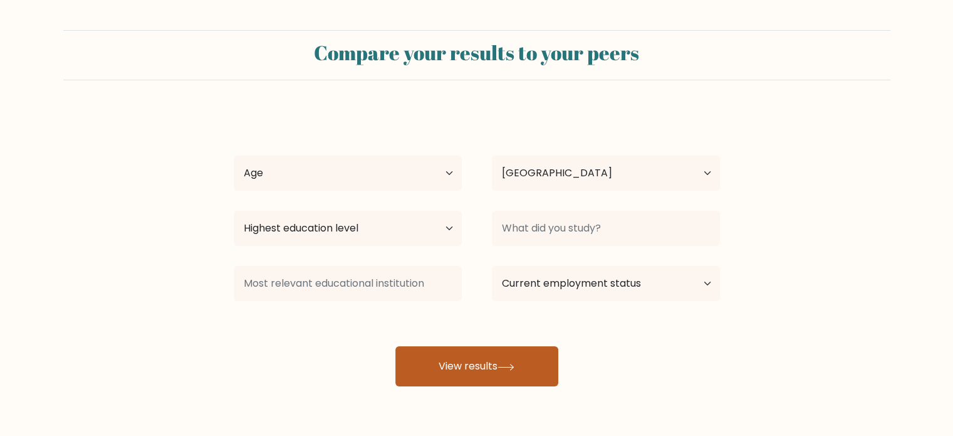
click at [550, 363] on button "View results" at bounding box center [477, 366] width 163 height 40
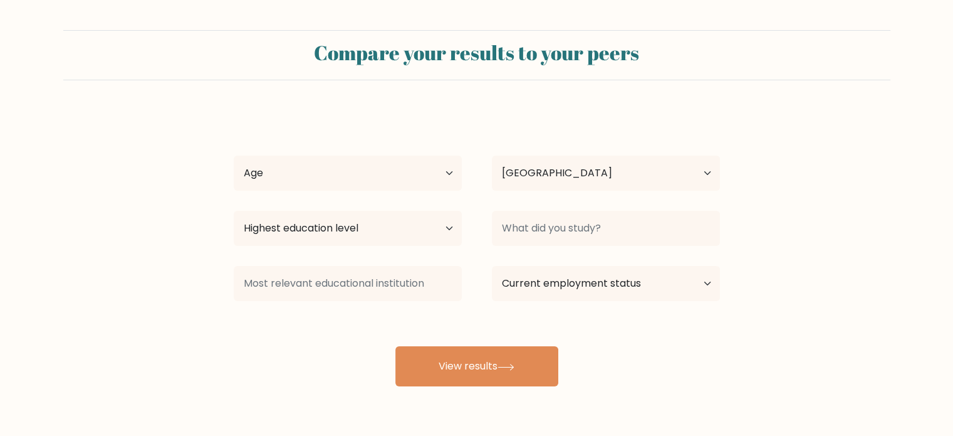
click at [384, 126] on div "Sienna Recibe Age Under 18 years old 18-24 years old 25-34 years old 35-44 year…" at bounding box center [476, 248] width 501 height 276
click at [375, 159] on select "Age Under 18 years old 18-24 years old 25-34 years old 35-44 years old 45-54 ye…" at bounding box center [348, 172] width 228 height 35
select select "25_34"
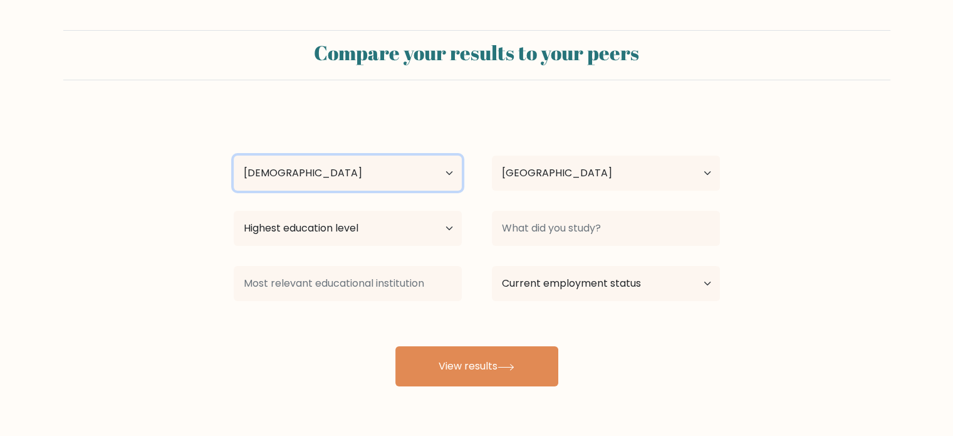
click at [234, 155] on select "Age Under 18 years old 18-24 years old 25-34 years old 35-44 years old 45-54 ye…" at bounding box center [348, 172] width 228 height 35
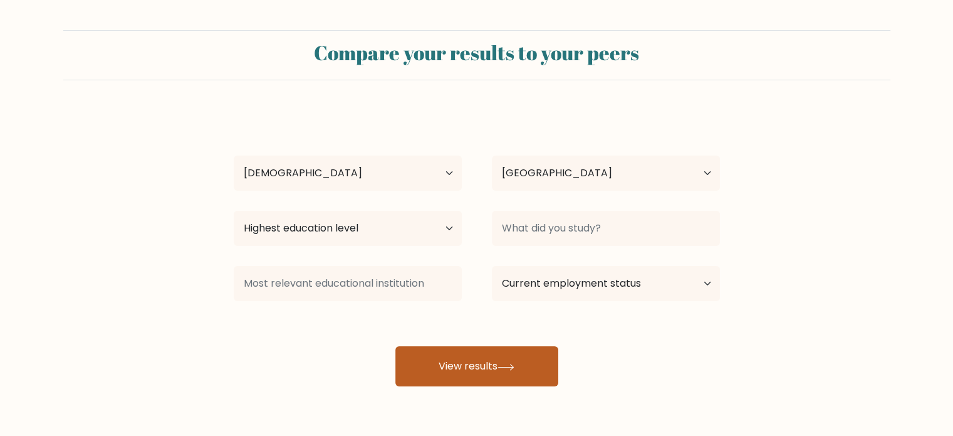
click at [501, 365] on icon at bounding box center [506, 367] width 17 height 7
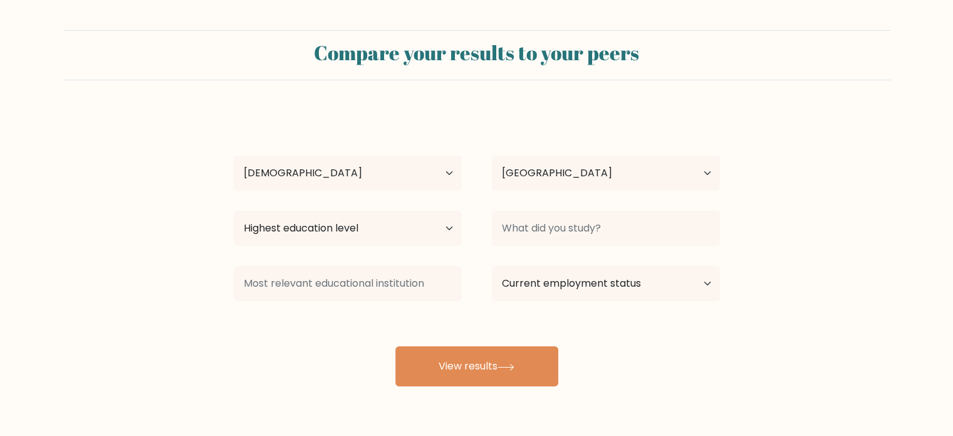
drag, startPoint x: 405, startPoint y: 207, endPoint x: 399, endPoint y: 215, distance: 9.8
click at [405, 207] on div "Highest education level No schooling Primary Lower Secondary Upper Secondary Oc…" at bounding box center [348, 228] width 258 height 45
click at [399, 217] on select "Highest education level No schooling Primary Lower Secondary Upper Secondary Oc…" at bounding box center [348, 228] width 228 height 35
select select "bachelors_degree"
click at [234, 211] on select "Highest education level No schooling Primary Lower Secondary Upper Secondary Oc…" at bounding box center [348, 228] width 228 height 35
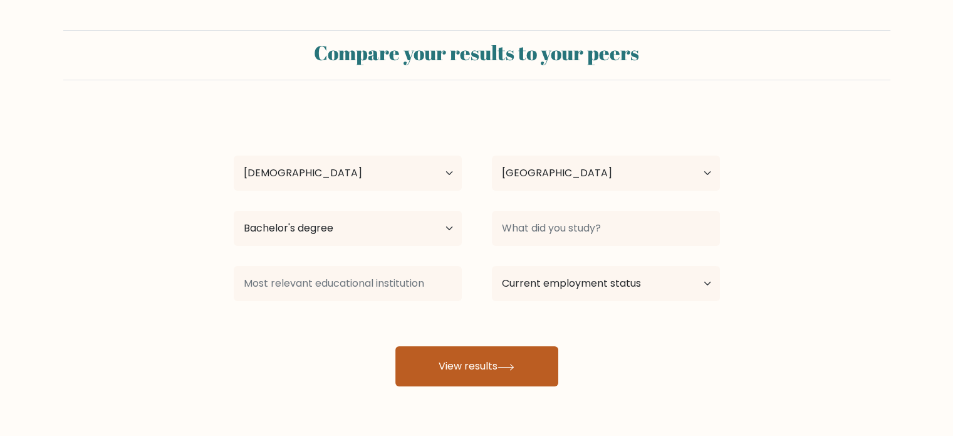
click at [446, 356] on button "View results" at bounding box center [477, 366] width 163 height 40
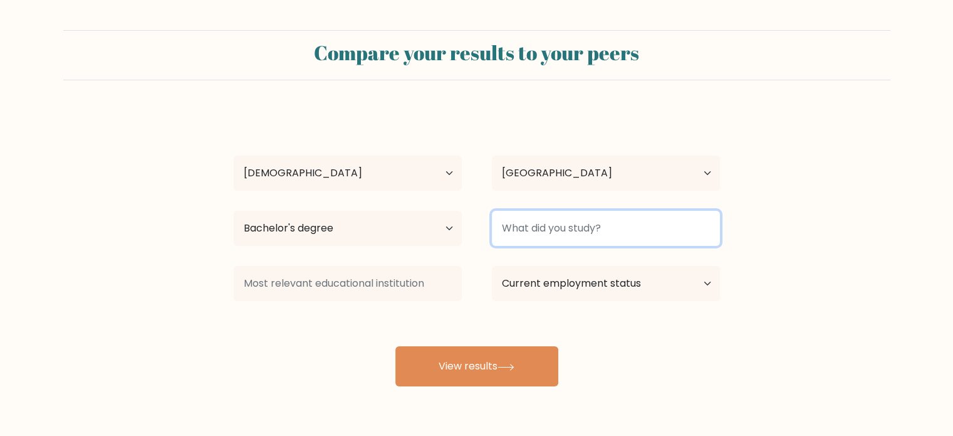
click at [634, 232] on input at bounding box center [606, 228] width 228 height 35
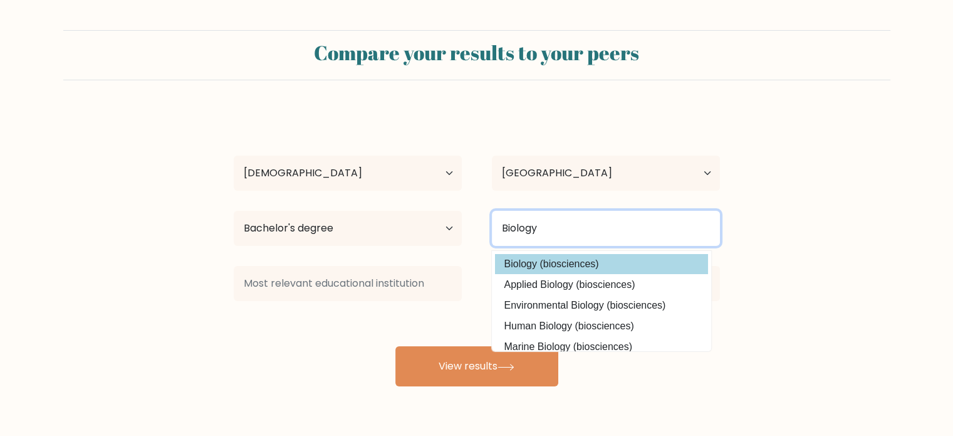
type input "Biology"
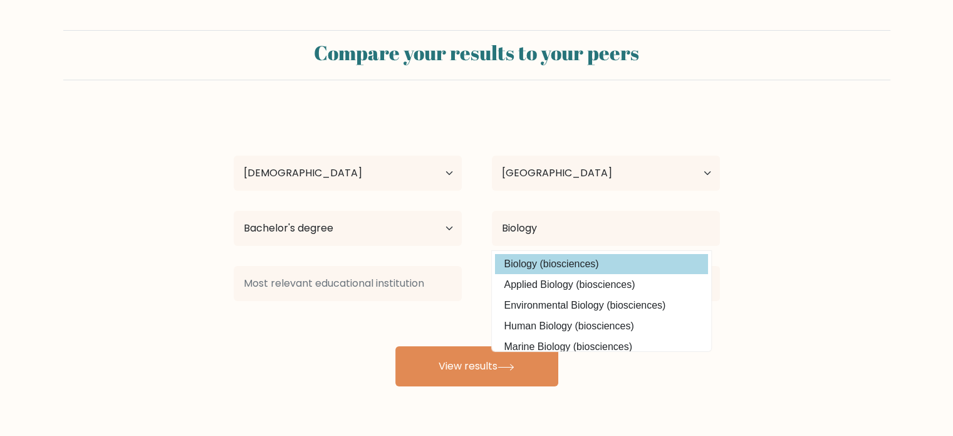
click at [567, 260] on option "Biology (biosciences)" at bounding box center [601, 264] width 213 height 20
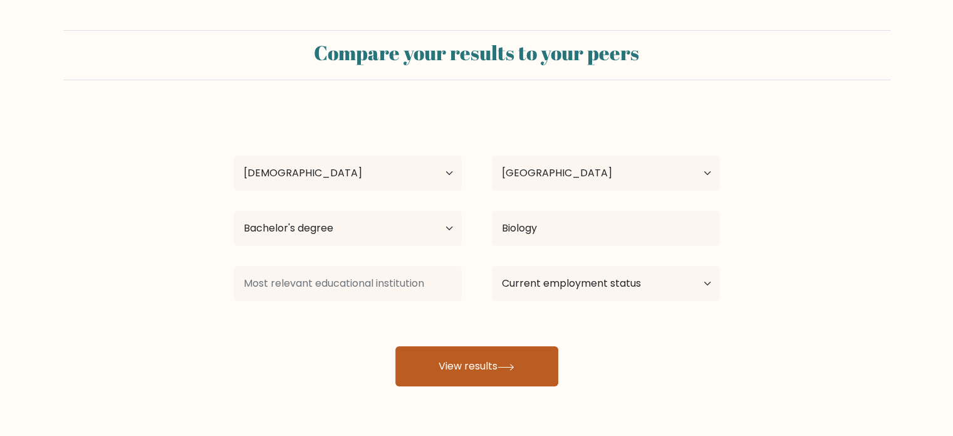
drag, startPoint x: 471, startPoint y: 370, endPoint x: 465, endPoint y: 361, distance: 11.7
click at [471, 370] on button "View results" at bounding box center [477, 366] width 163 height 40
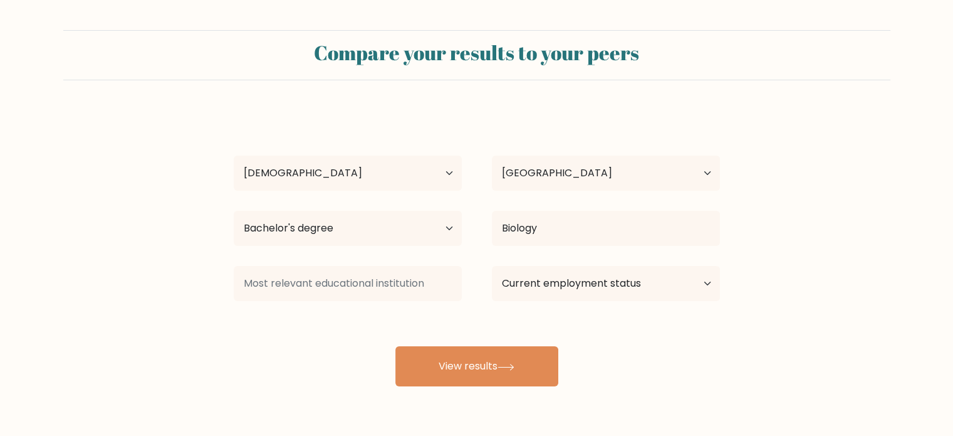
drag, startPoint x: 391, startPoint y: 302, endPoint x: 387, endPoint y: 294, distance: 9.0
click at [389, 302] on div at bounding box center [348, 283] width 258 height 45
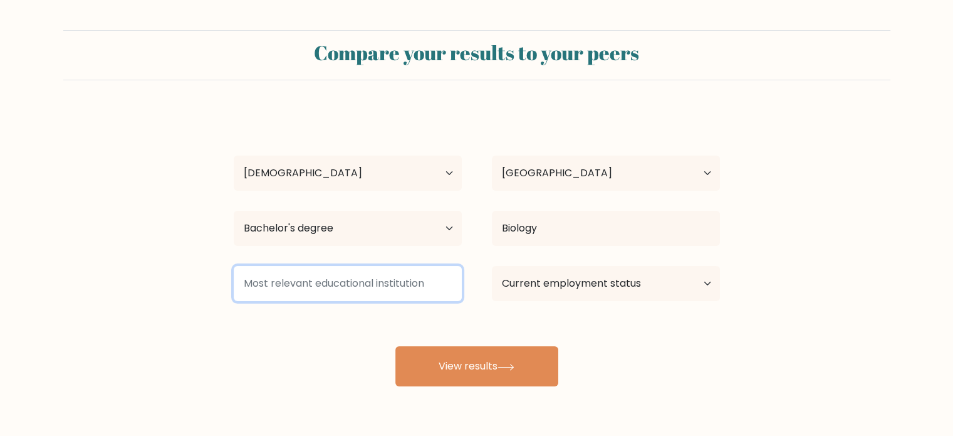
click at [395, 283] on input at bounding box center [348, 283] width 228 height 35
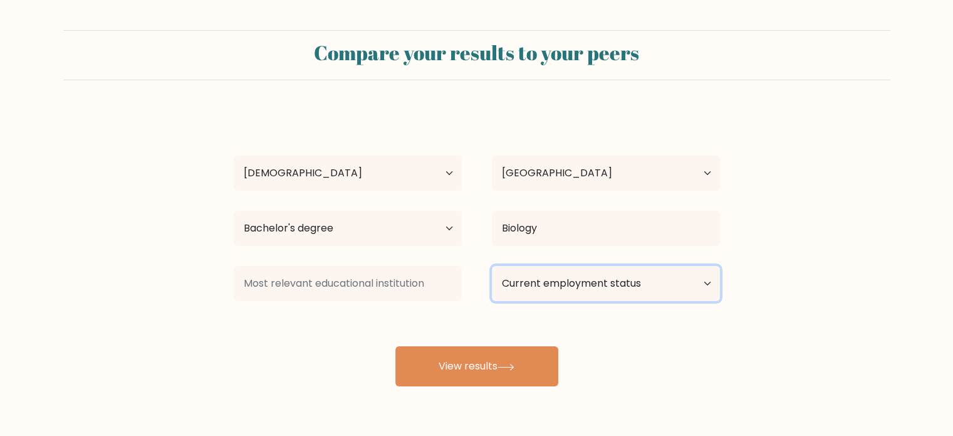
click at [582, 290] on select "Current employment status Employed Student Retired Other / prefer not to answer" at bounding box center [606, 283] width 228 height 35
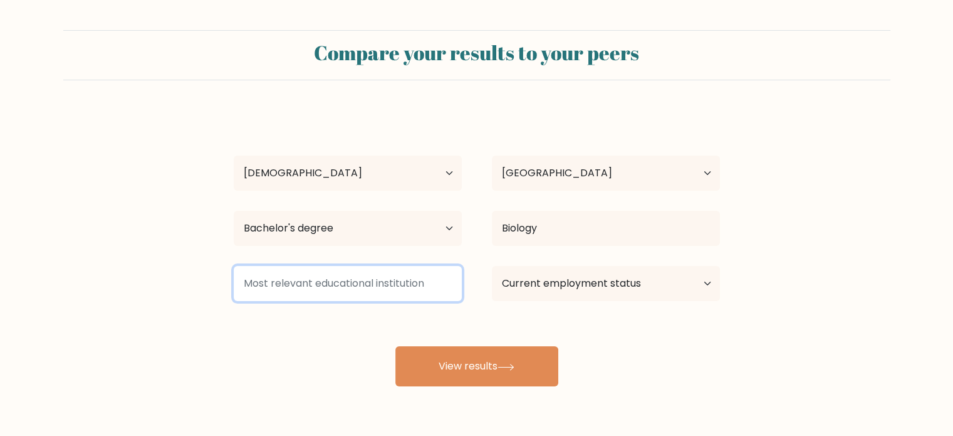
click at [429, 290] on input at bounding box center [348, 283] width 228 height 35
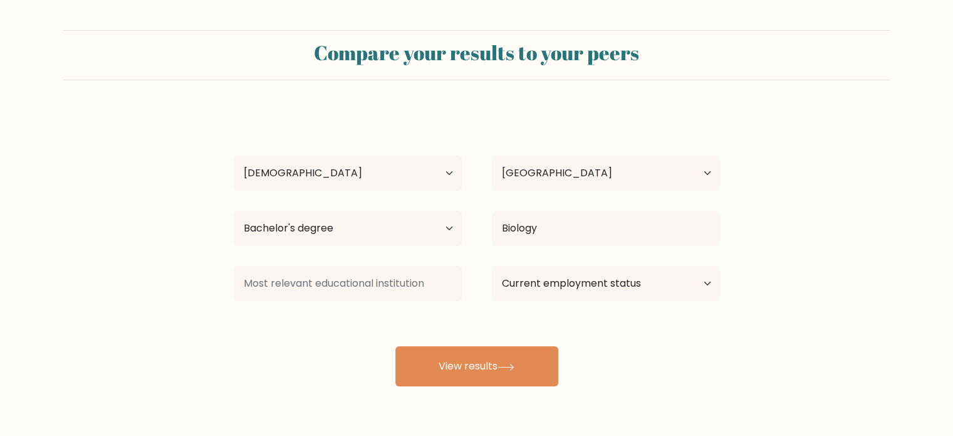
click at [742, 358] on form "Compare your results to your peers Sienna Recibe Age Under 18 years old 18-24 y…" at bounding box center [476, 208] width 953 height 356
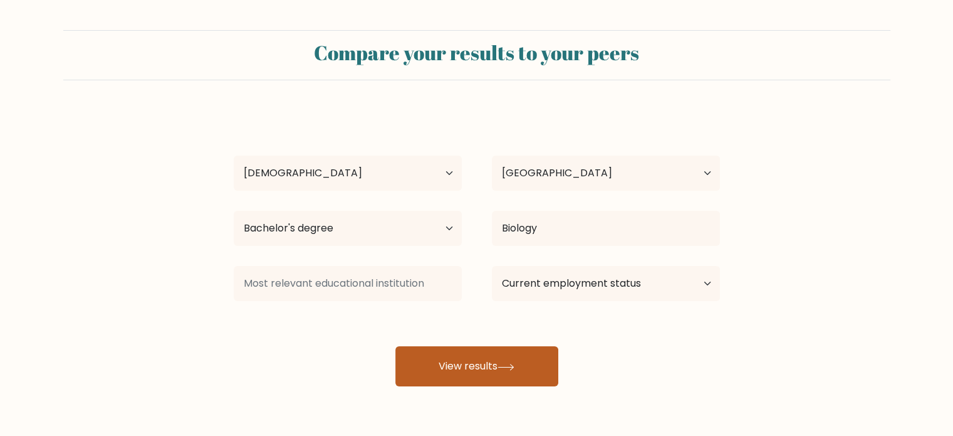
click at [465, 374] on button "View results" at bounding box center [477, 366] width 163 height 40
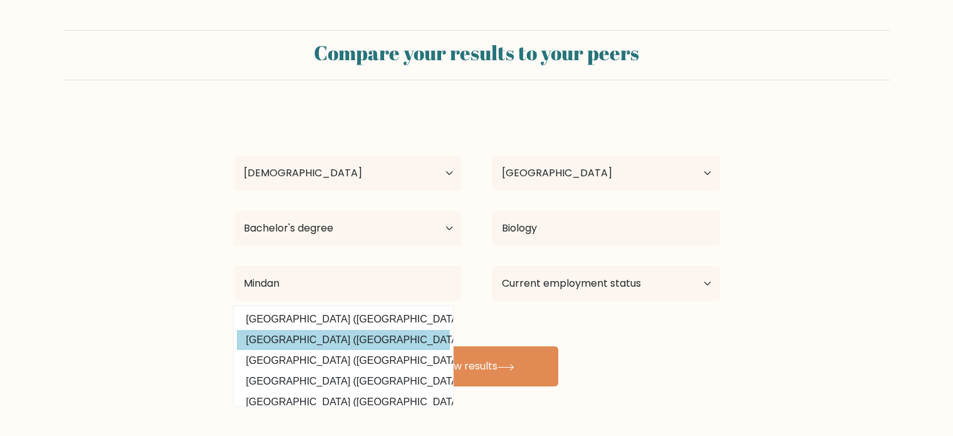
click at [381, 333] on option "Mindanao State University (Philippines)" at bounding box center [343, 340] width 213 height 20
type input "Mindanao State University"
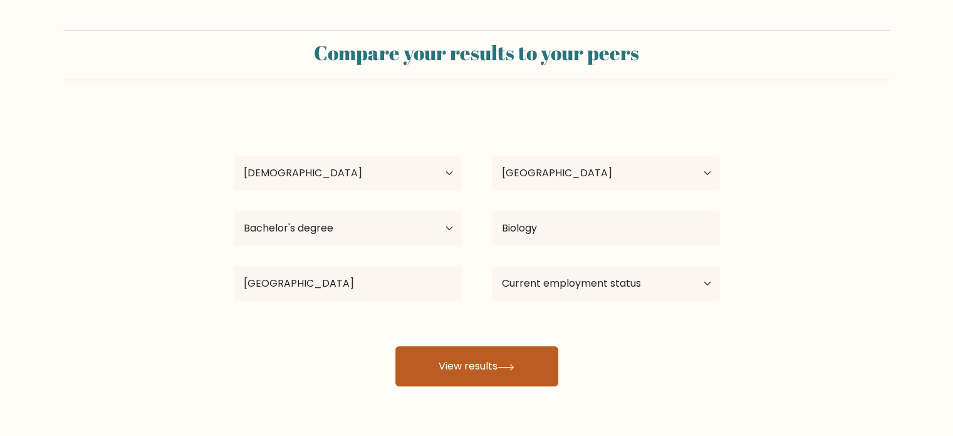
click at [467, 367] on button "View results" at bounding box center [477, 366] width 163 height 40
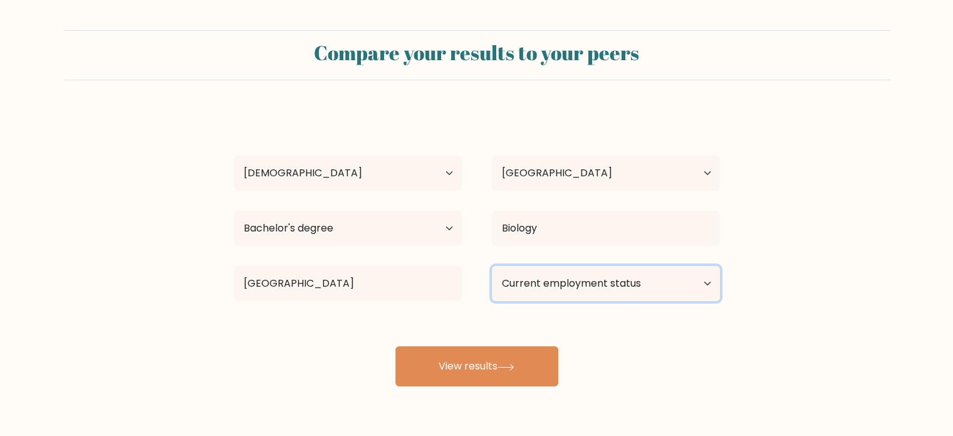
drag, startPoint x: 616, startPoint y: 289, endPoint x: 617, endPoint y: 283, distance: 6.4
click at [616, 289] on select "Current employment status Employed Student Retired Other / prefer not to answer" at bounding box center [606, 283] width 228 height 35
select select "other"
click at [492, 266] on select "Current employment status Employed Student Retired Other / prefer not to answer" at bounding box center [606, 283] width 228 height 35
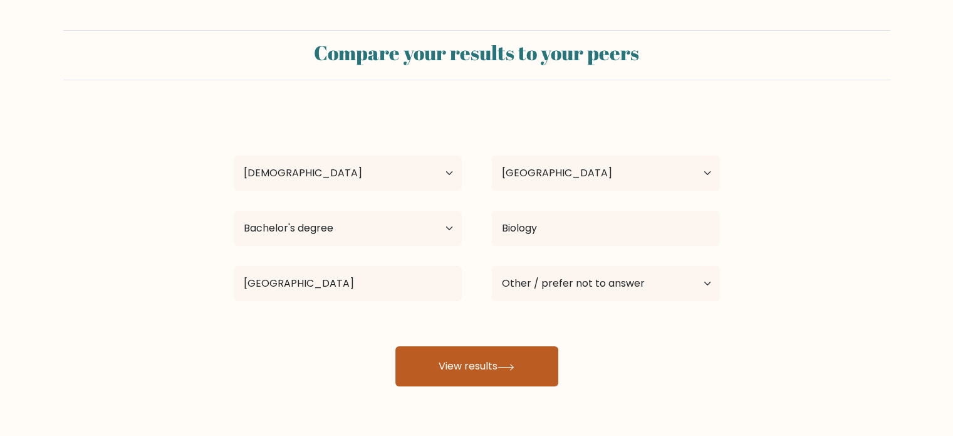
click at [544, 381] on button "View results" at bounding box center [477, 366] width 163 height 40
click at [532, 369] on button "View results" at bounding box center [477, 366] width 163 height 40
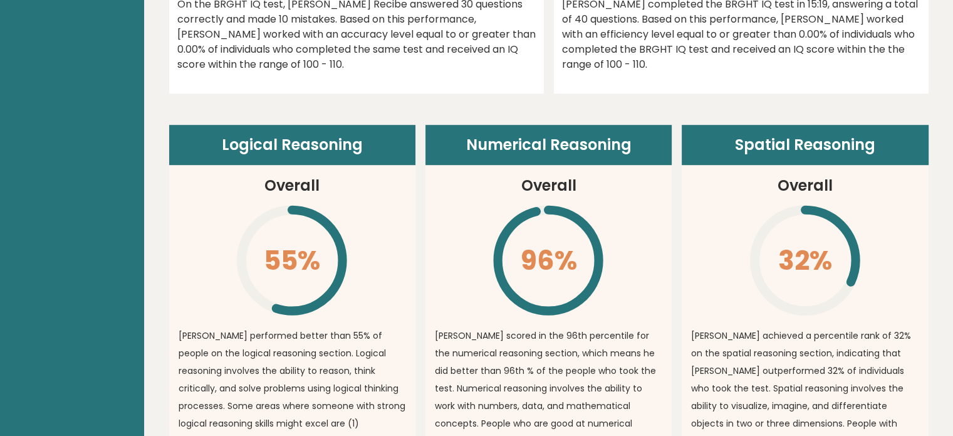
scroll to position [815, 0]
click at [893, 338] on p "[PERSON_NAME] achieved a percentile rank of 32% on the spatial reasoning sectio…" at bounding box center [805, 415] width 228 height 176
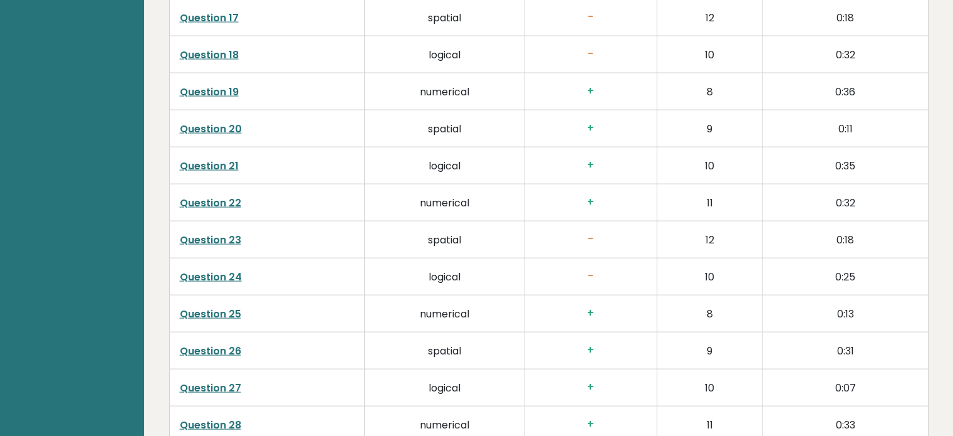
scroll to position [2592, 0]
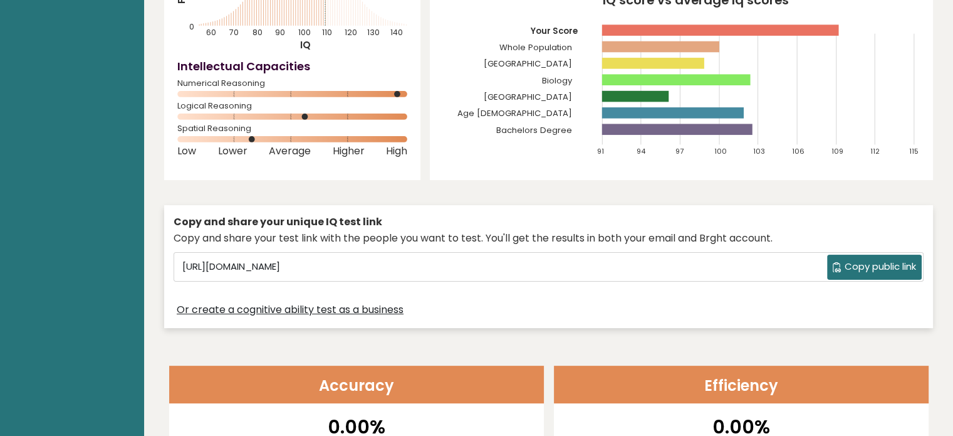
scroll to position [0, 0]
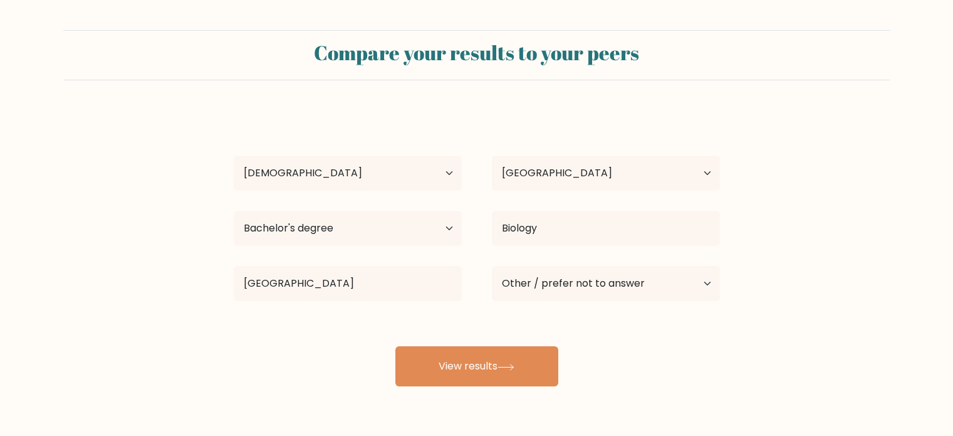
select select "25_34"
select select "PH"
select select "bachelors_degree"
select select "other"
